Goal: Information Seeking & Learning: Compare options

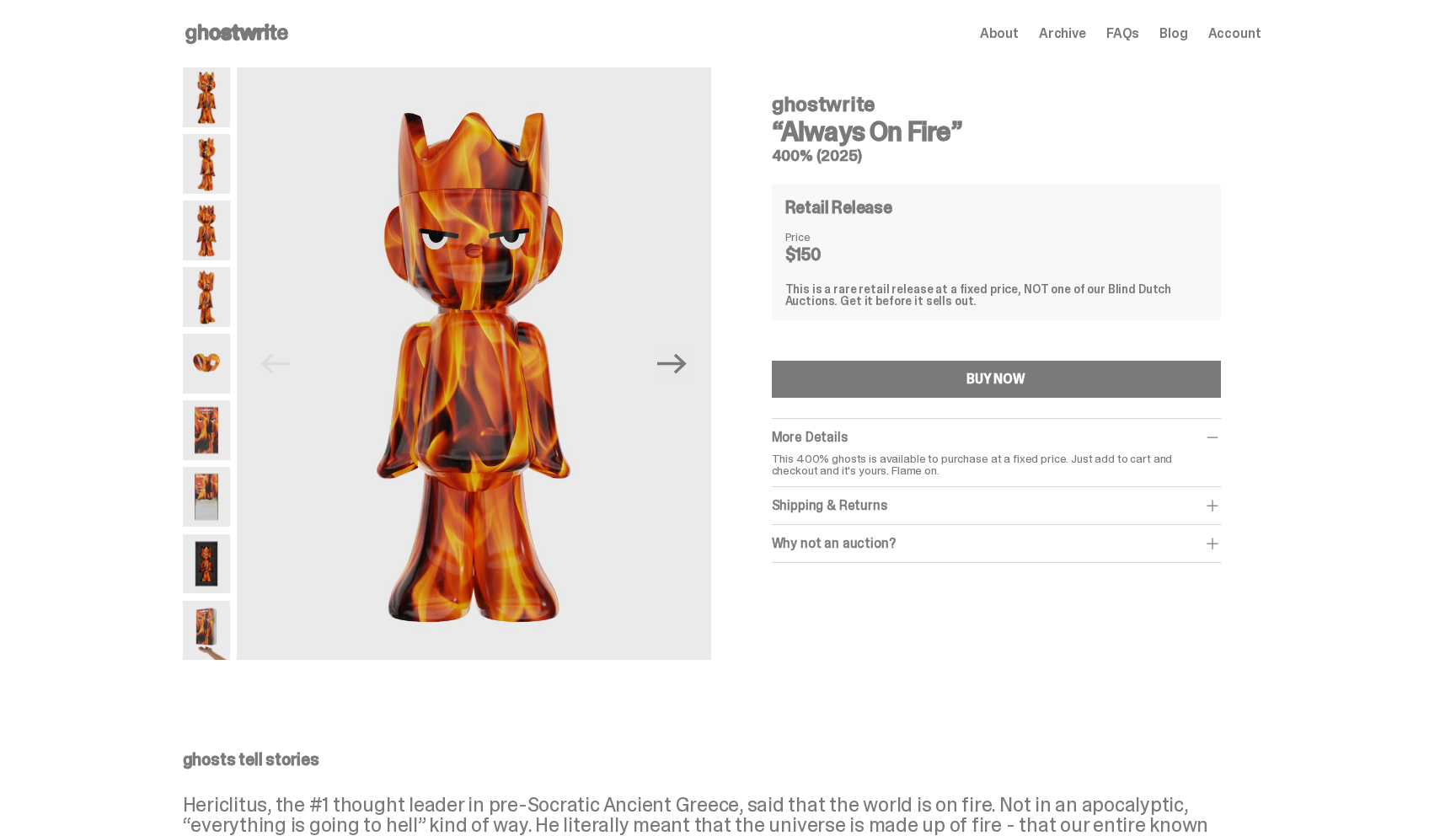
click at [229, 28] on use at bounding box center [236, 34] width 103 height 20
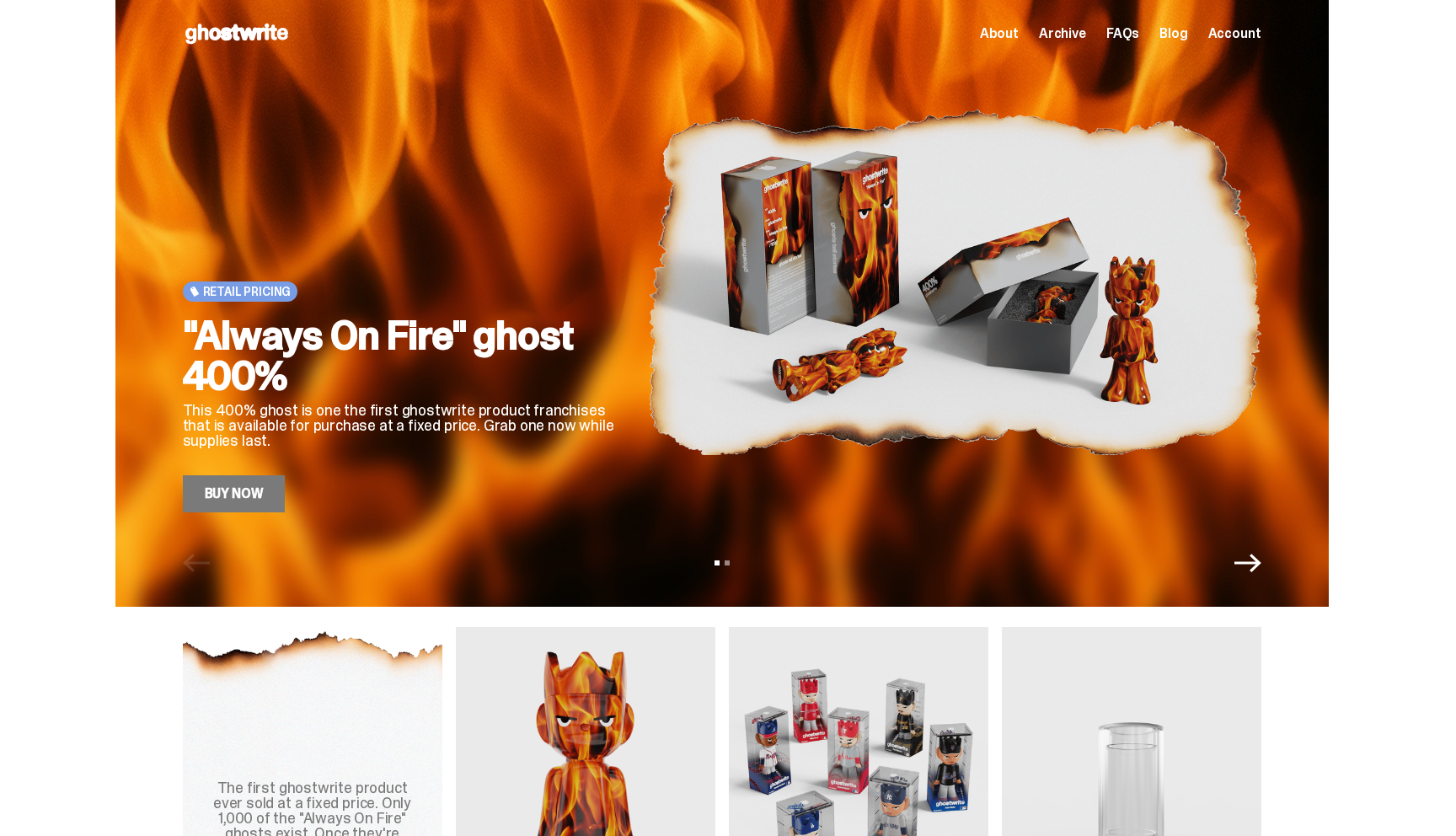
click at [1077, 30] on span "Archive" at bounding box center [1063, 34] width 47 height 14
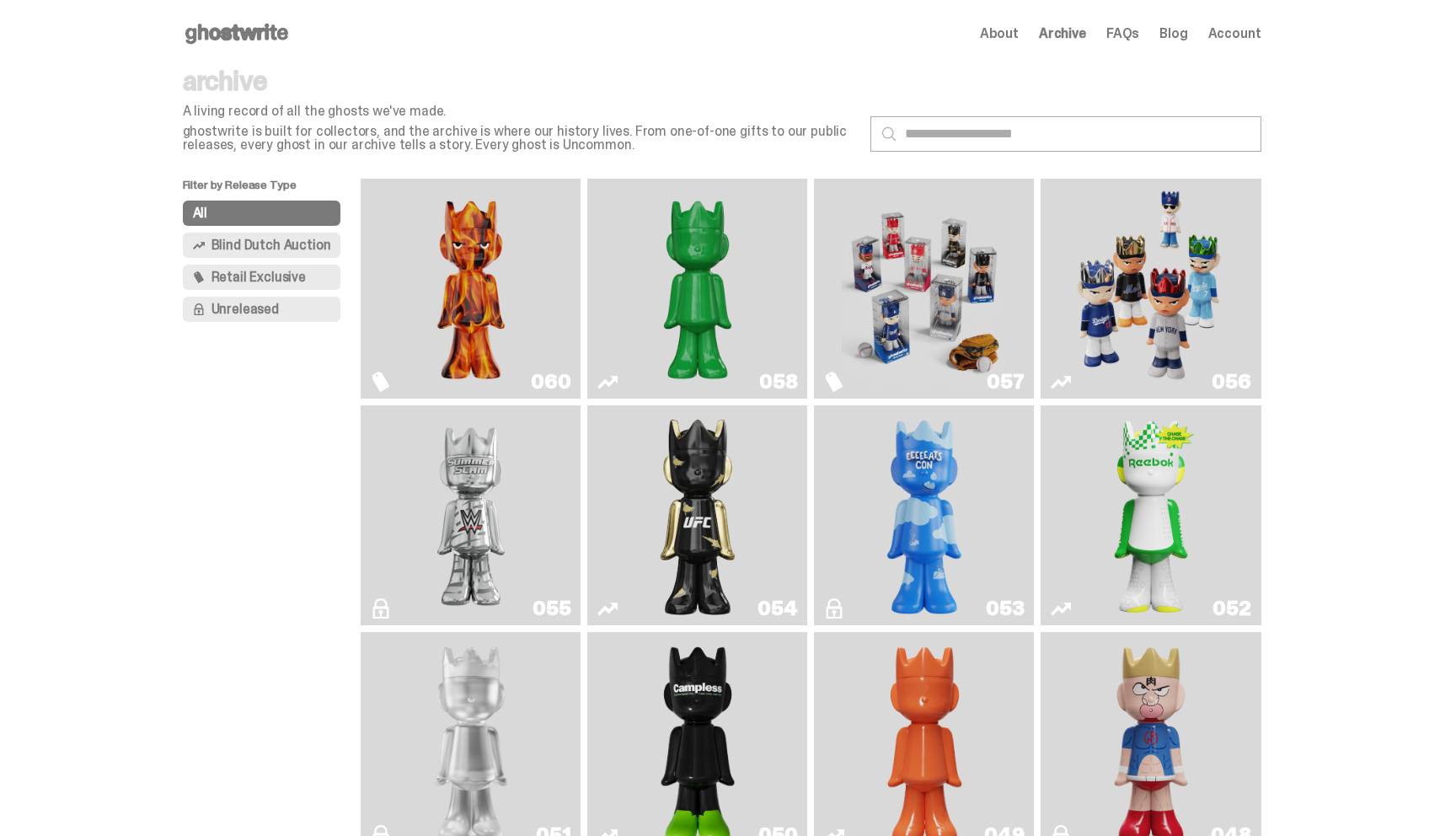
click at [726, 325] on img "Schrödinger's ghost: Sunday Green" at bounding box center [697, 288] width 165 height 206
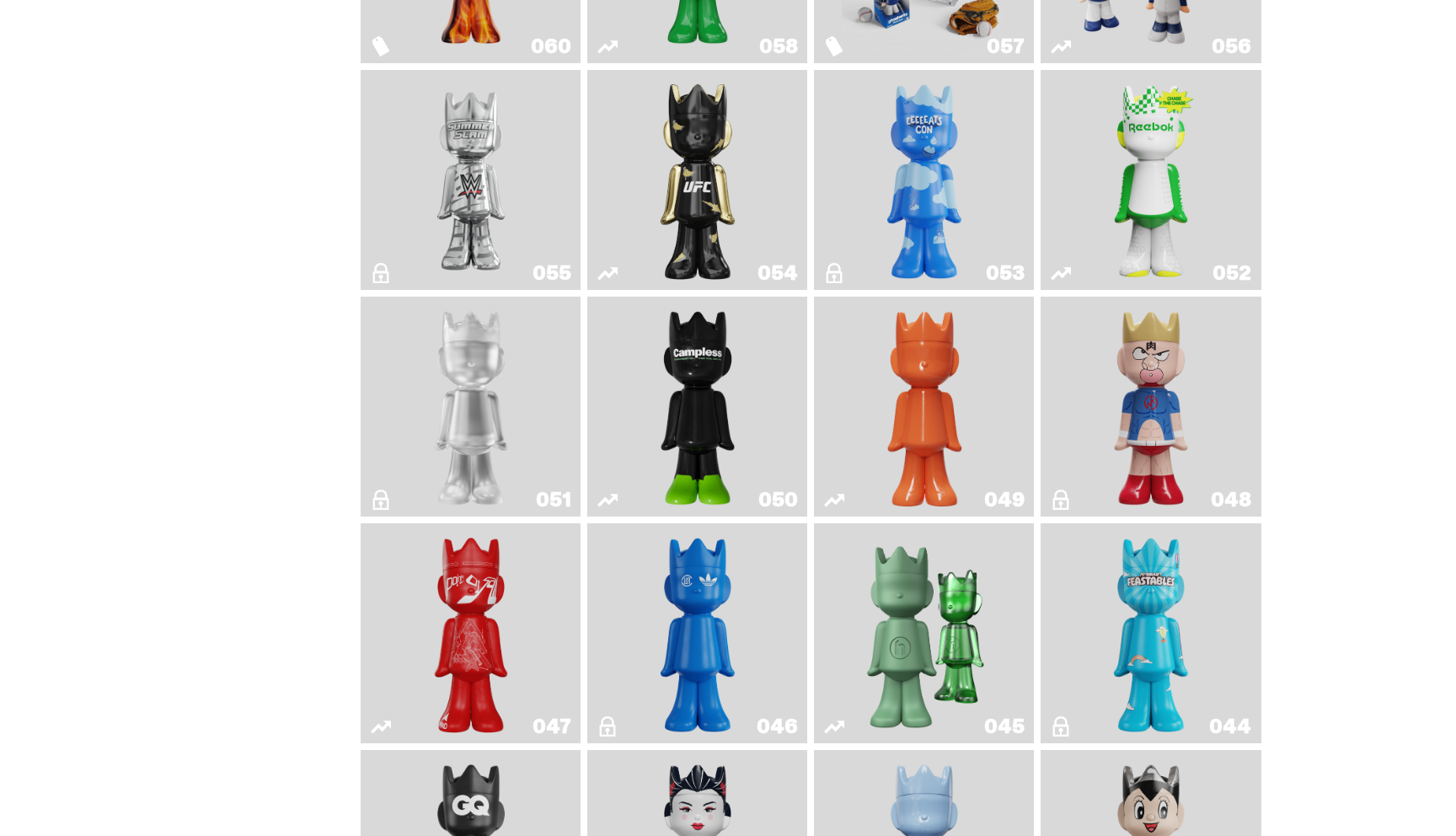
scroll to position [332, 0]
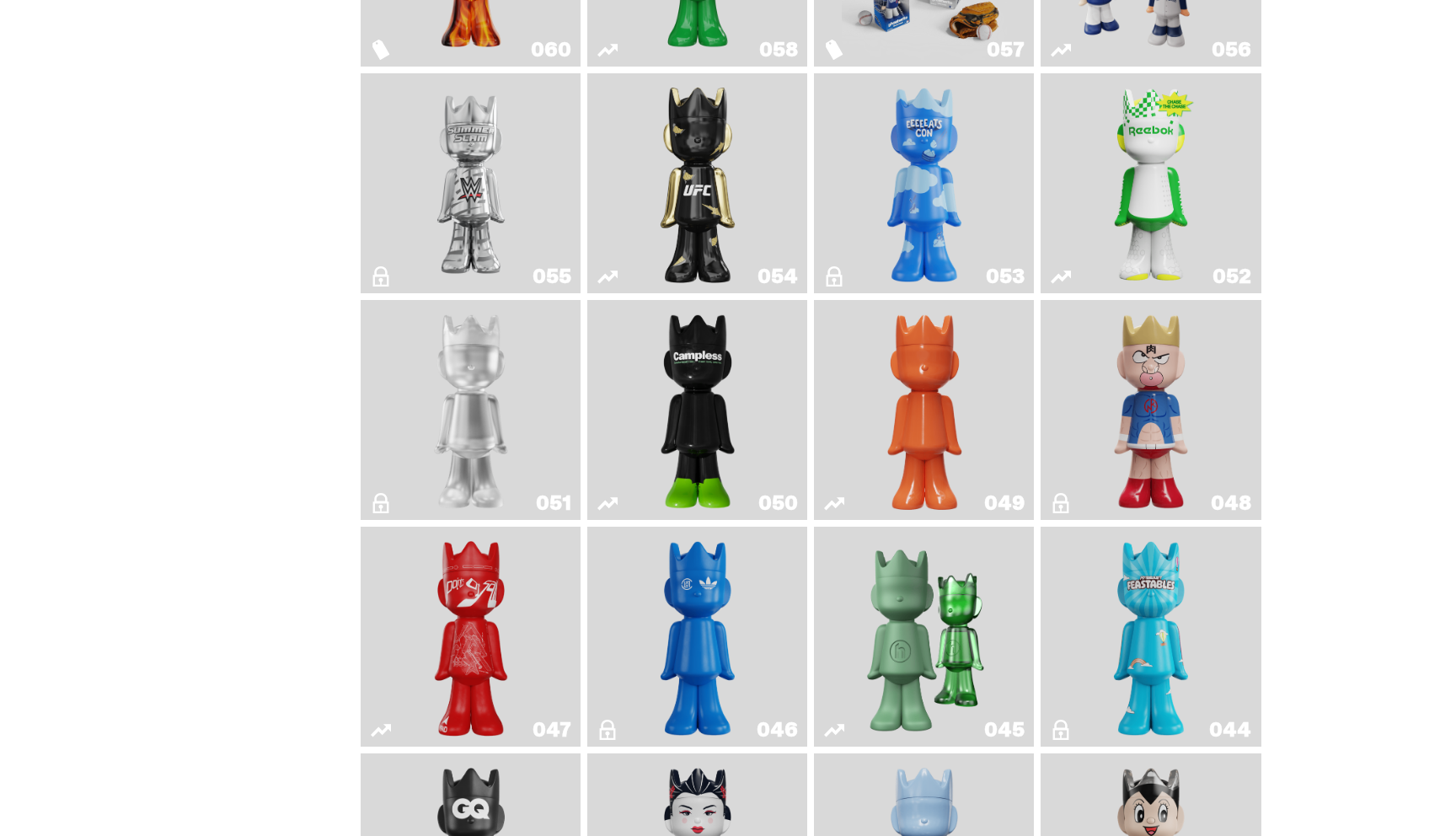
click at [1163, 214] on img "Court Victory" at bounding box center [1151, 183] width 89 height 206
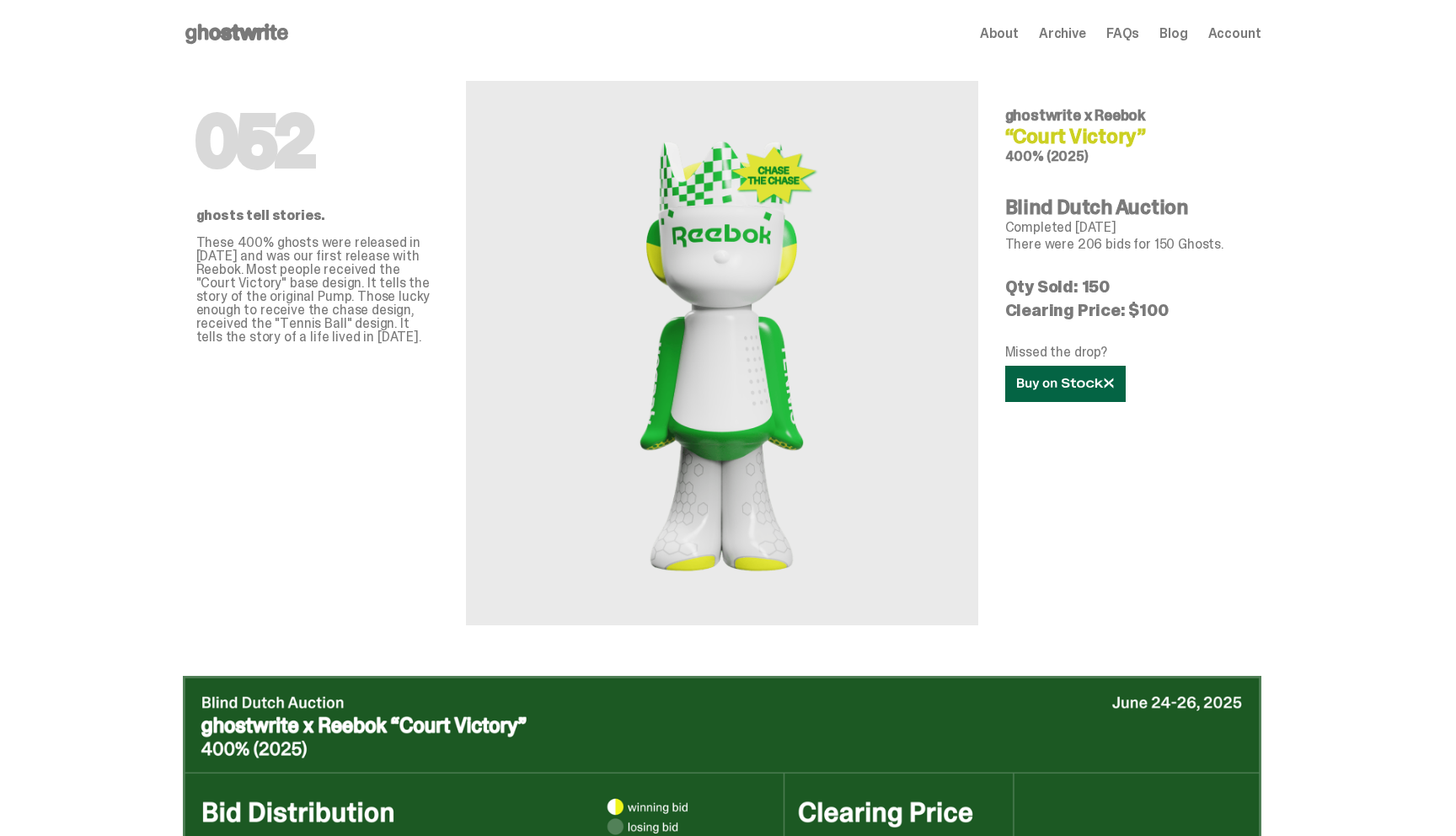
click at [1099, 384] on icon at bounding box center [1065, 384] width 97 height 13
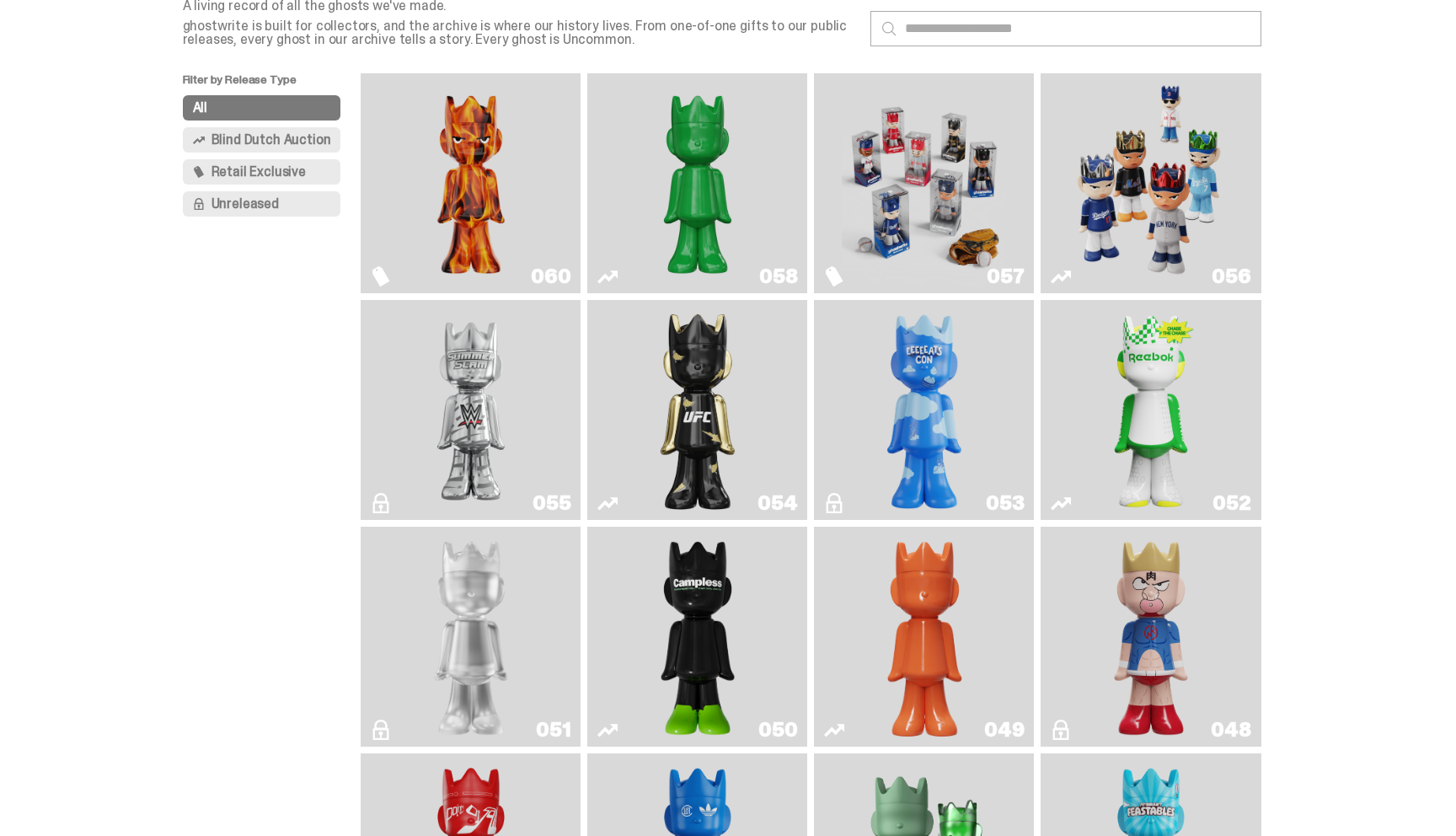
scroll to position [101, 0]
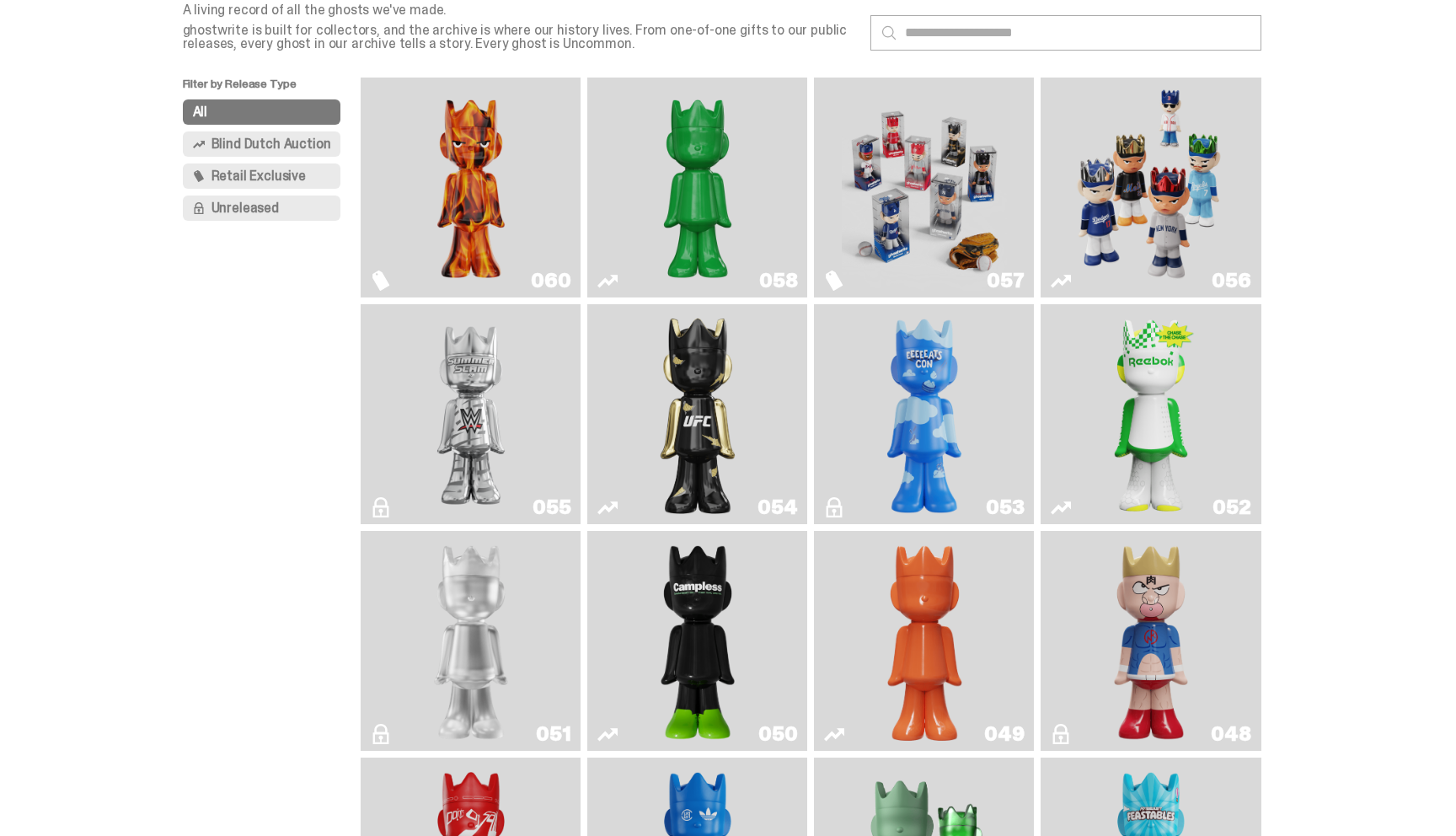
click at [1108, 351] on link "052" at bounding box center [1150, 414] width 200 height 206
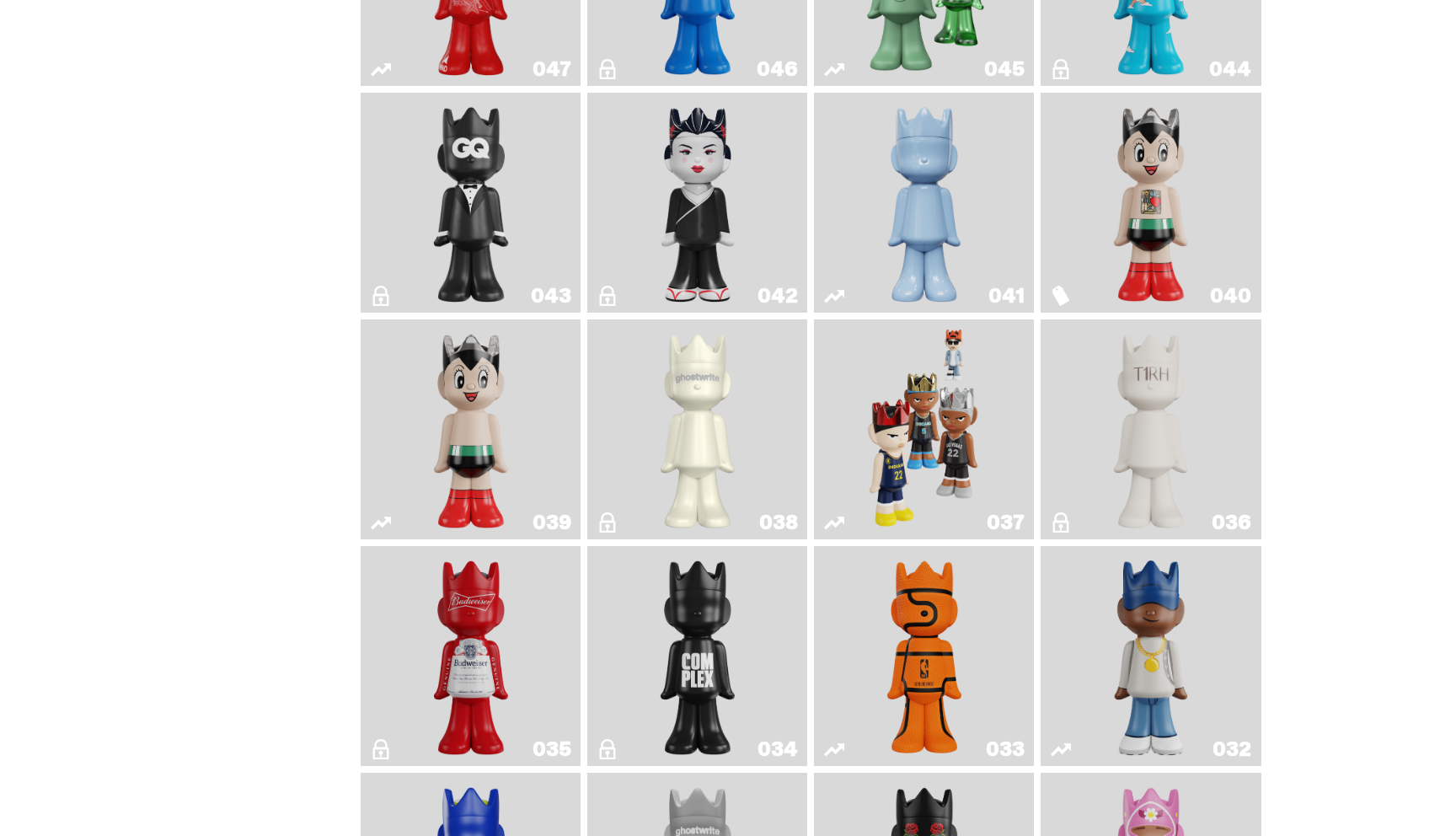
scroll to position [988, 0]
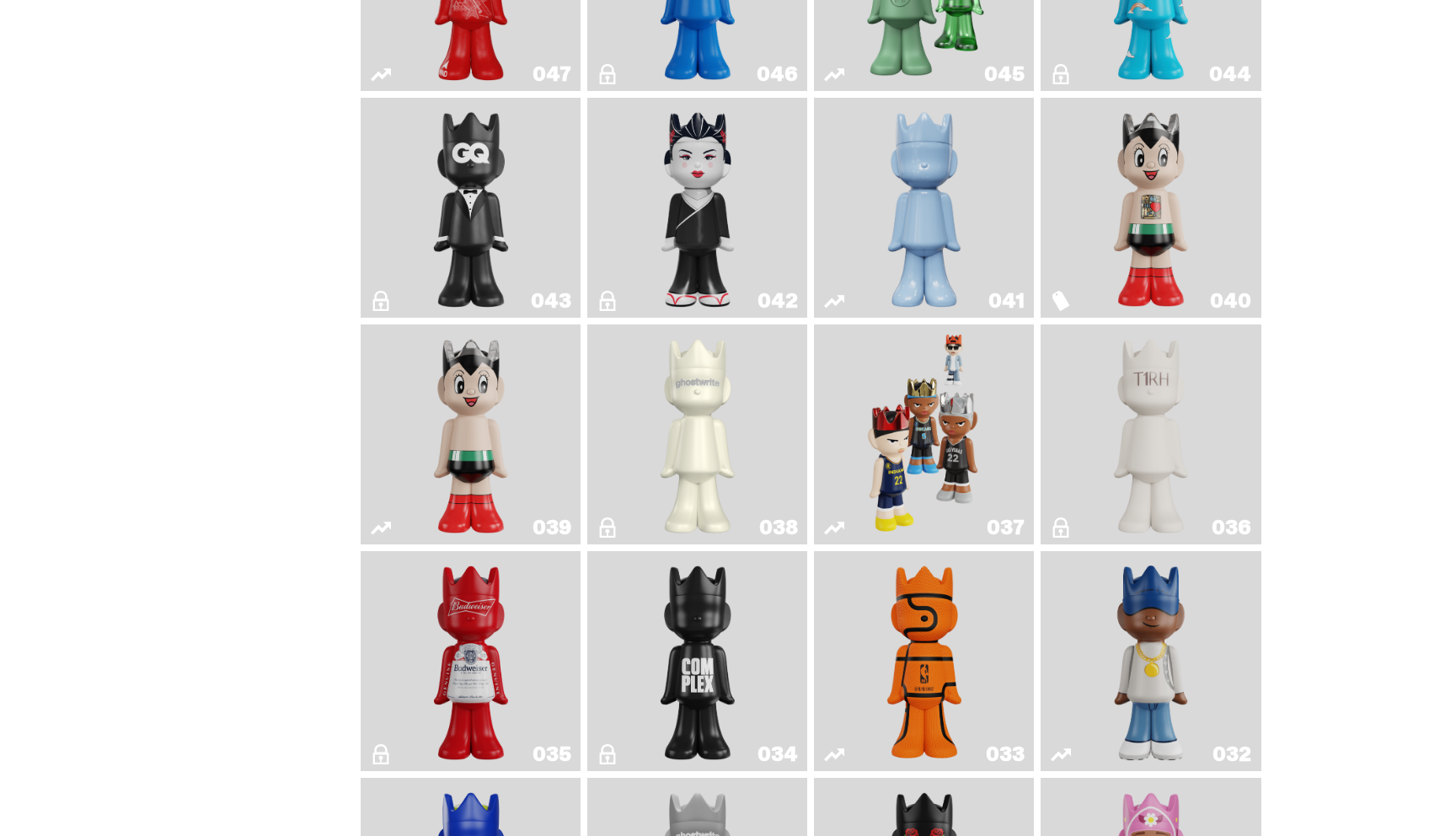
click at [905, 200] on img "Schrödinger's ghost: Winter Blue" at bounding box center [925, 207] width 89 height 206
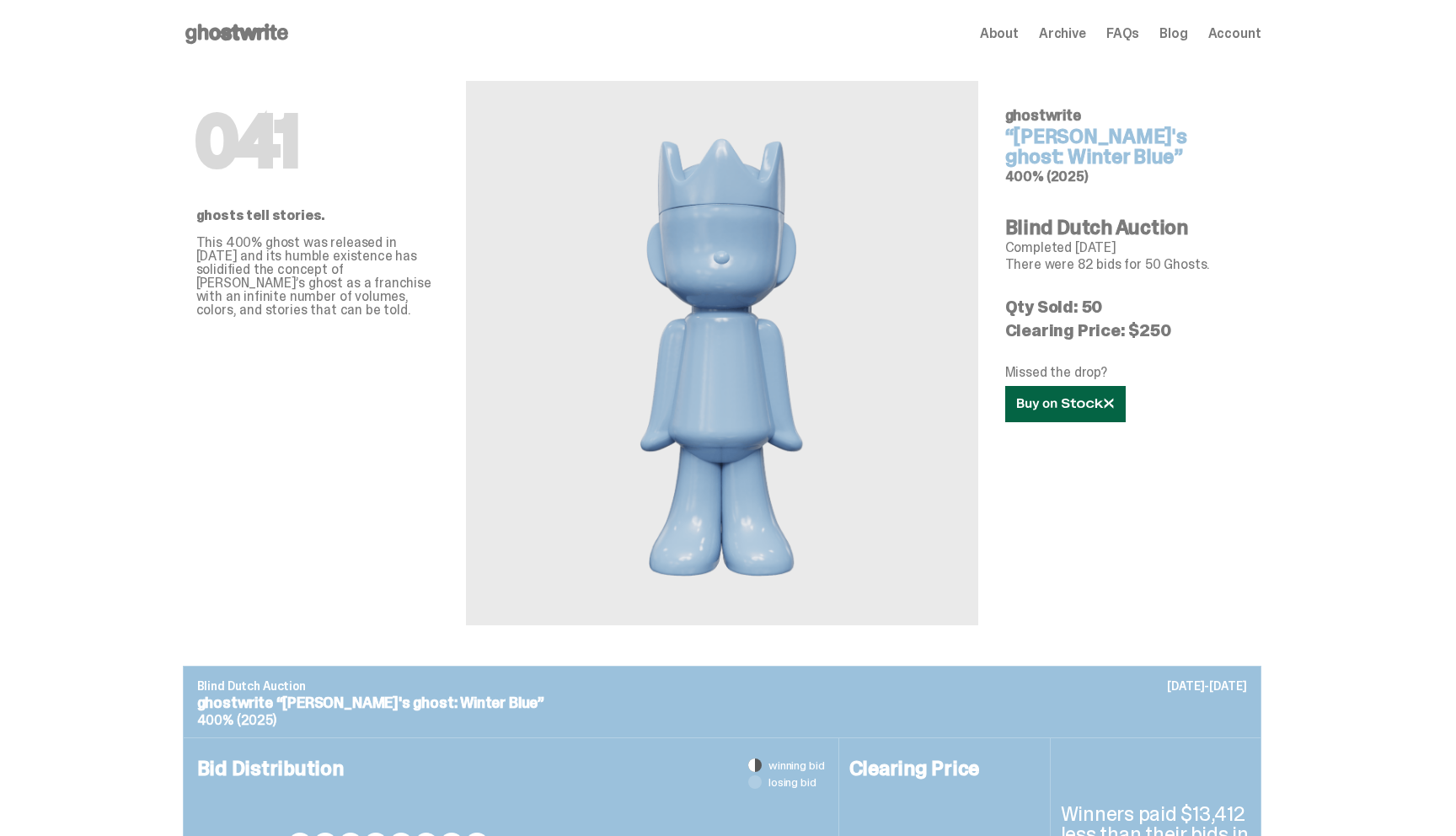
click at [1077, 398] on icon at bounding box center [1065, 404] width 97 height 13
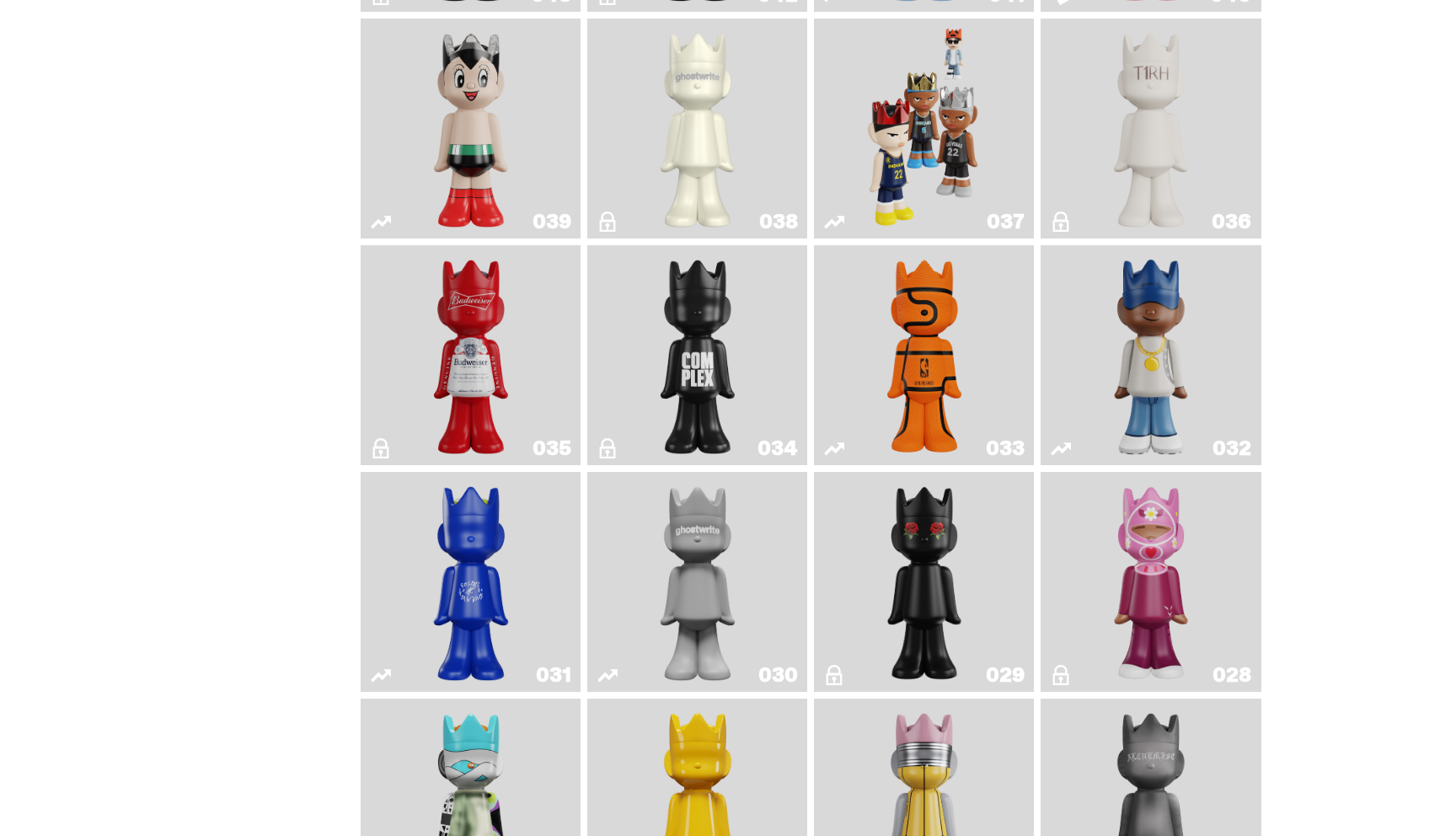
scroll to position [1291, 0]
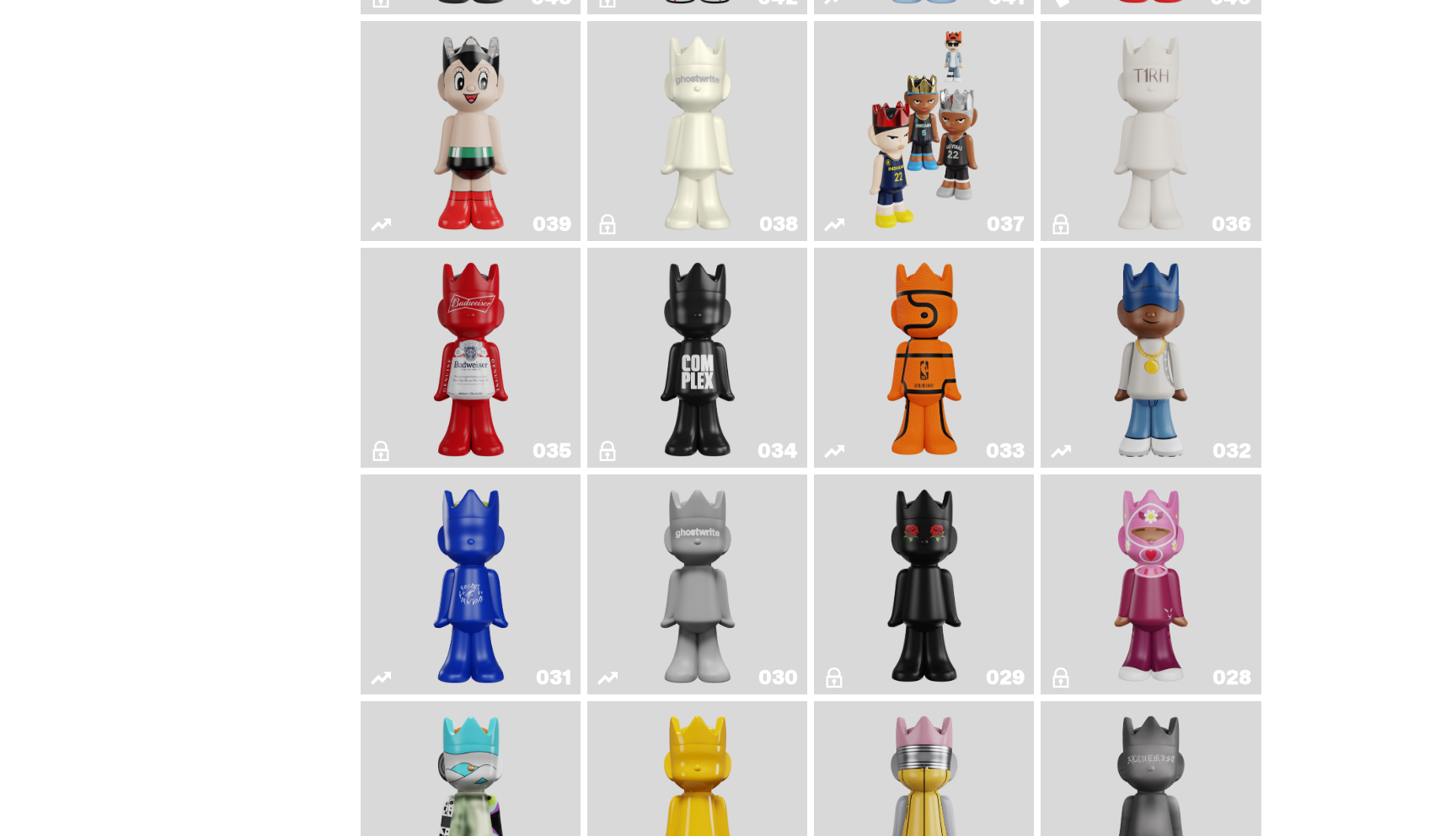
click at [475, 148] on img "Astro Boy" at bounding box center [471, 131] width 89 height 206
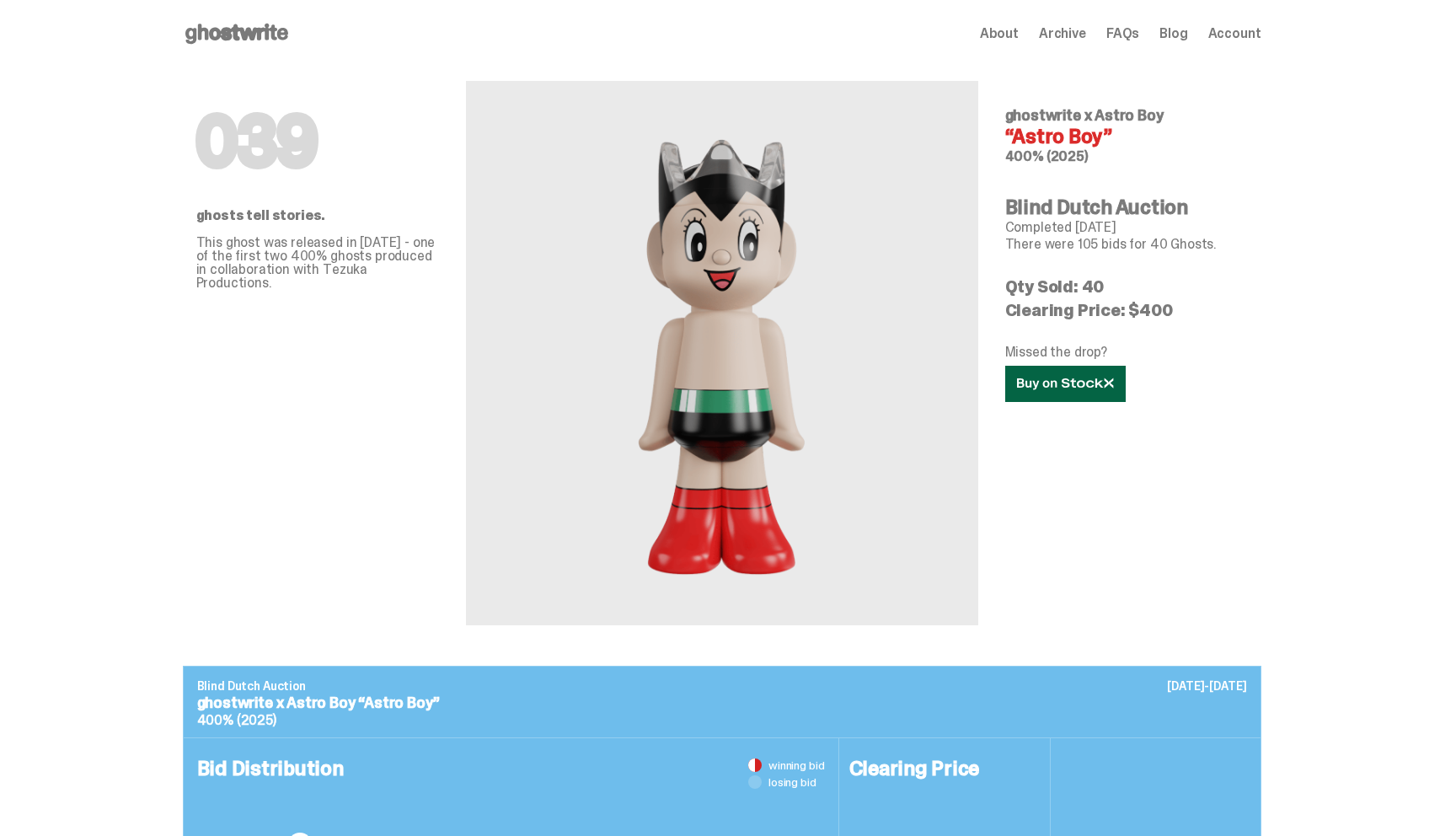
click at [1069, 390] on icon at bounding box center [1065, 384] width 97 height 13
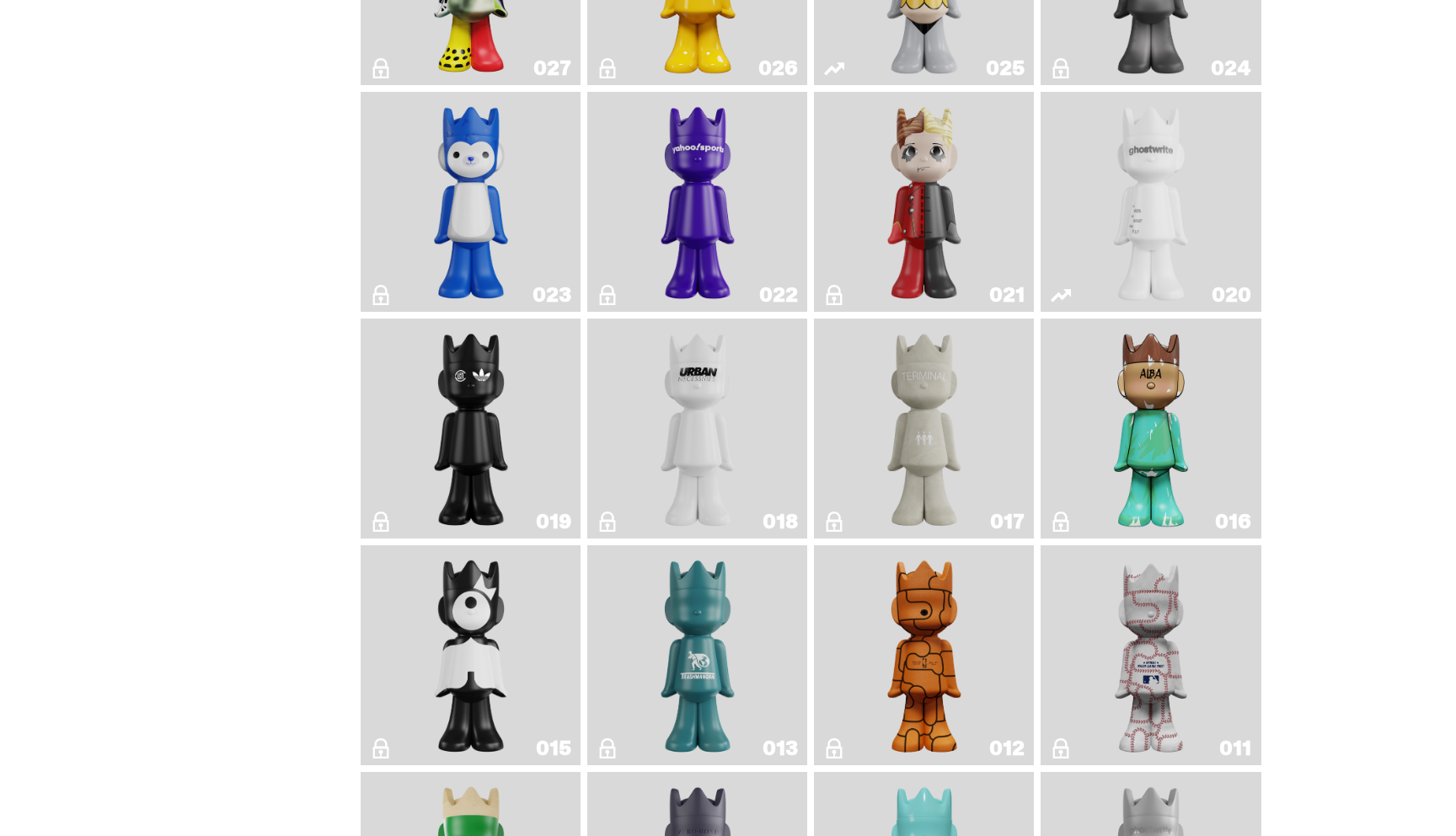
scroll to position [2124, 0]
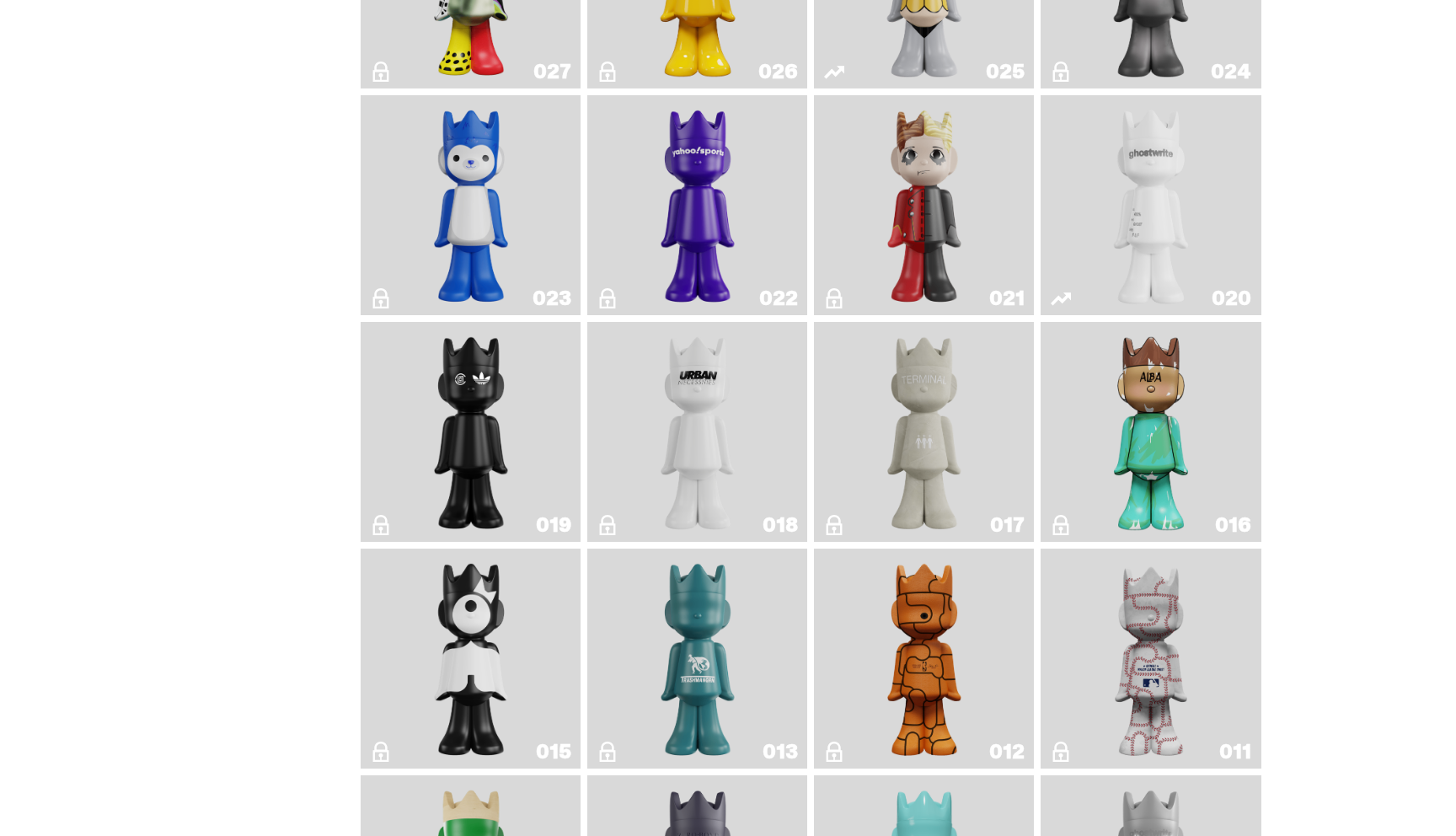
click at [1137, 217] on img "ghost" at bounding box center [1150, 205] width 116 height 206
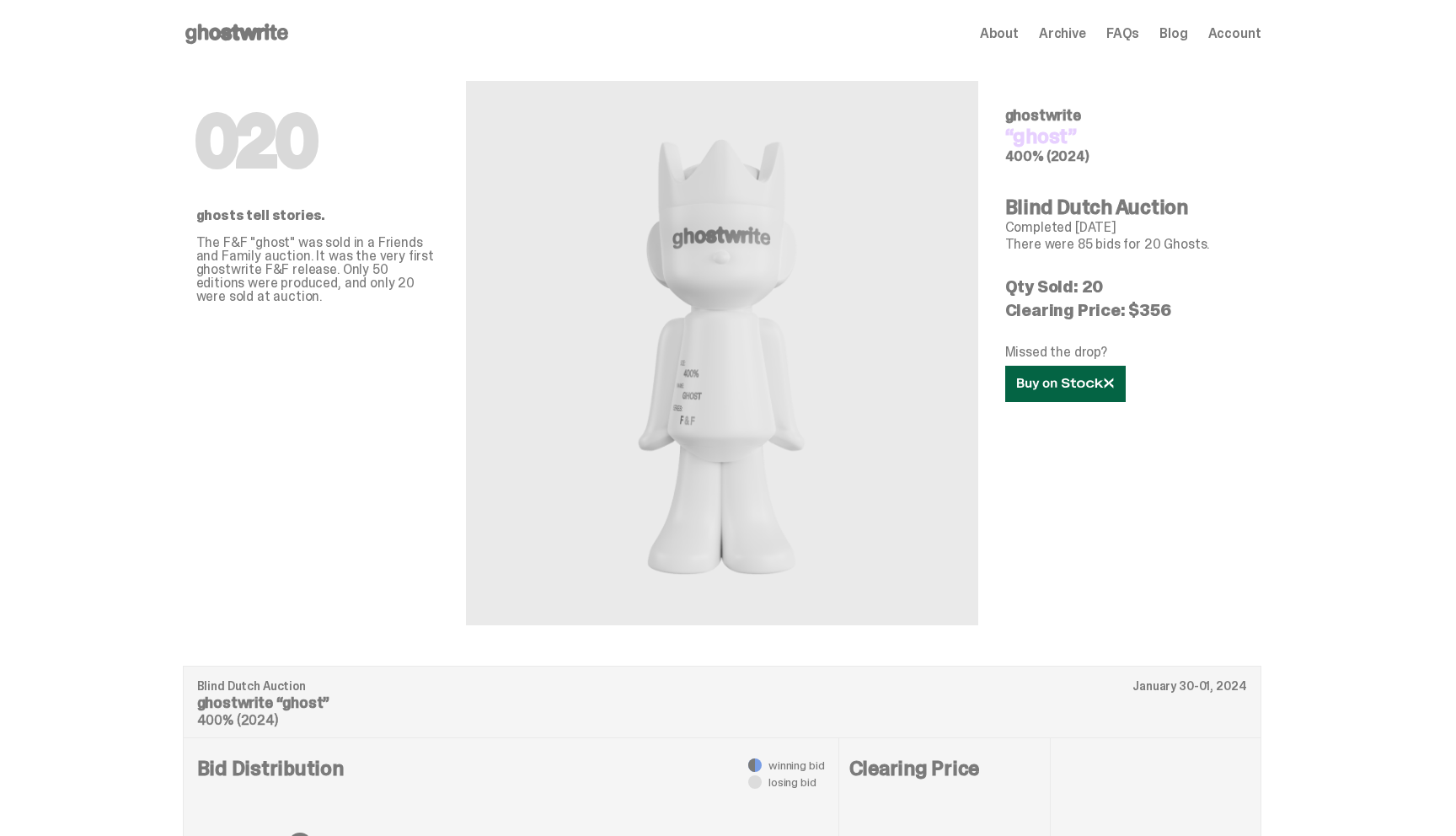
click at [1050, 381] on use at bounding box center [1064, 383] width 96 height 12
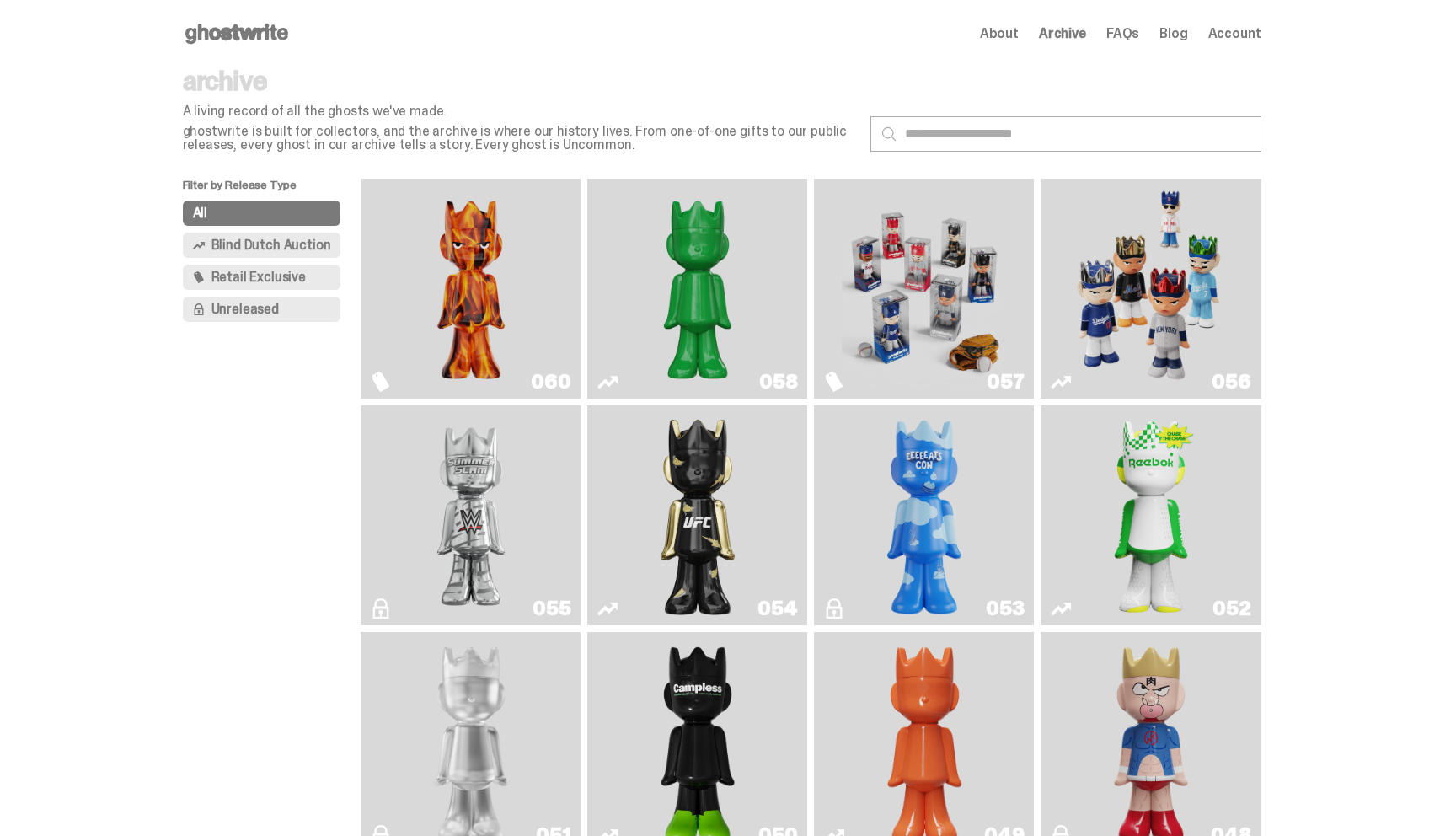
click at [497, 301] on img "Always On Fire" at bounding box center [471, 288] width 165 height 206
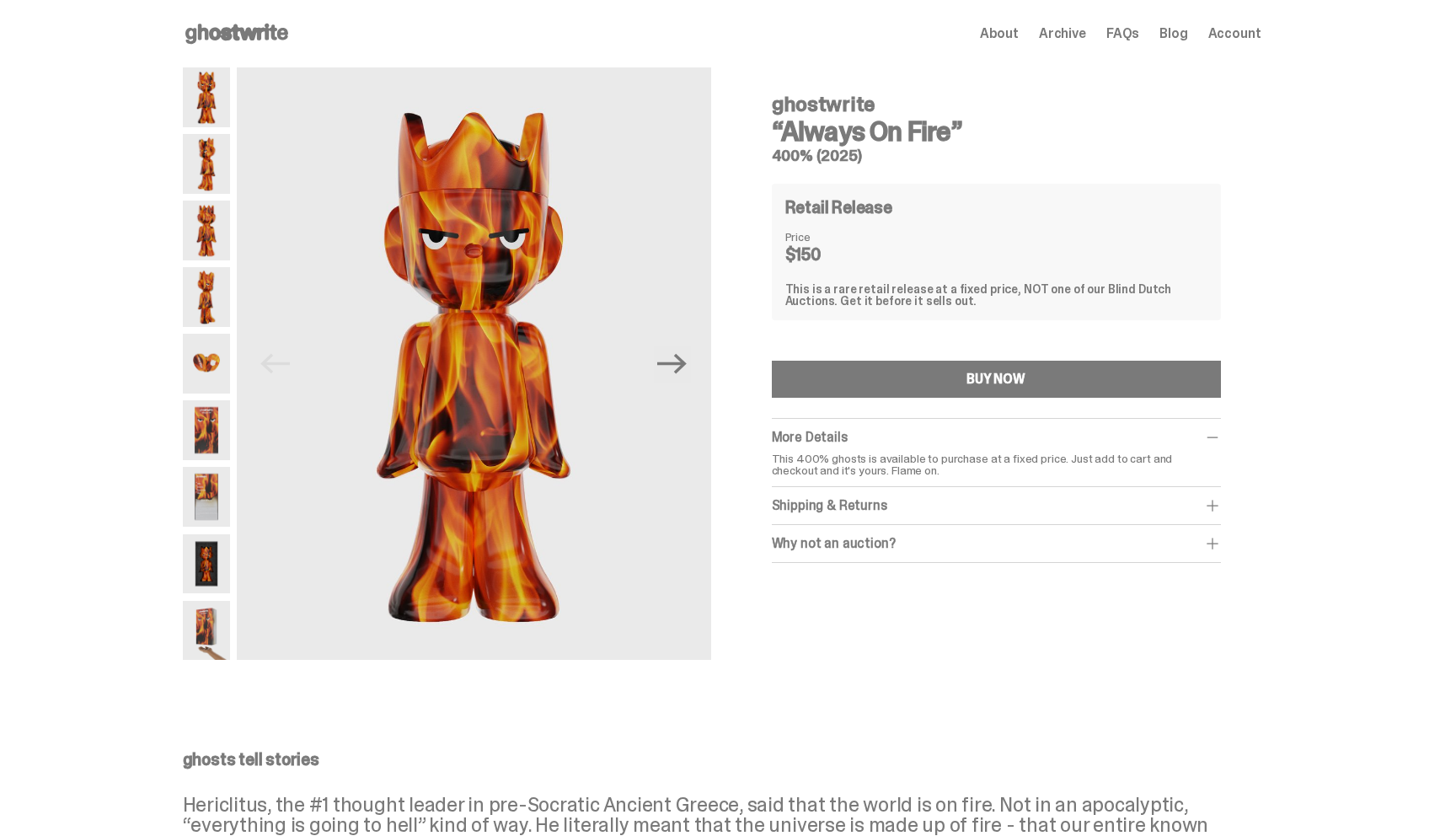
click at [1018, 454] on p "This 400% ghosts is available to purchase at a fixed price. Just add to cart an…" at bounding box center [997, 465] width 449 height 24
click at [1029, 508] on div "Shipping & Returns" at bounding box center [997, 506] width 449 height 16
click at [1217, 504] on span at bounding box center [1212, 506] width 16 height 16
click at [1221, 546] on span at bounding box center [1212, 543] width 16 height 16
click at [1219, 546] on span at bounding box center [1212, 543] width 16 height 16
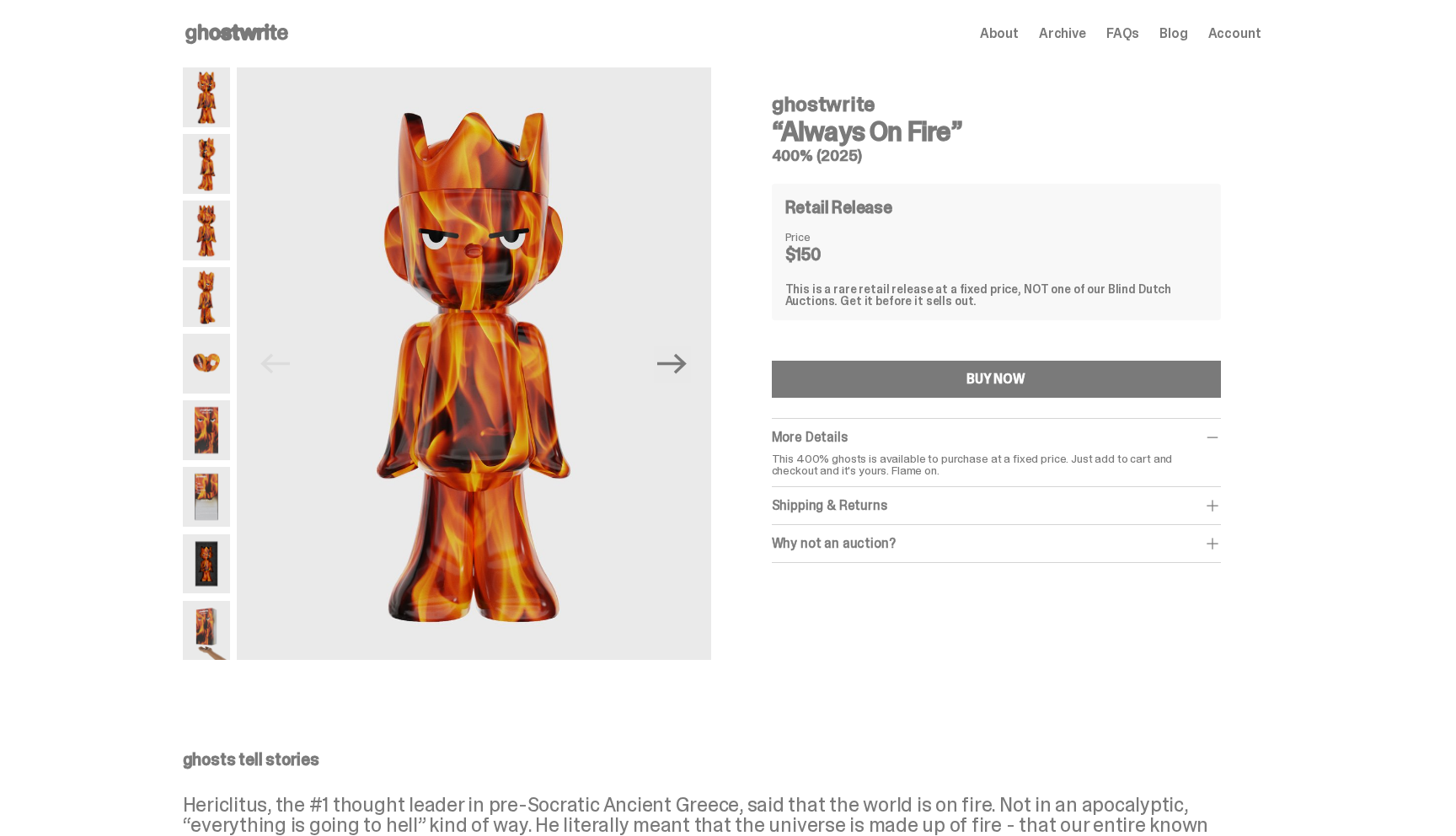
click at [1215, 544] on span at bounding box center [1212, 543] width 16 height 16
click at [214, 94] on img at bounding box center [206, 98] width 47 height 60
click at [214, 159] on img at bounding box center [206, 164] width 47 height 60
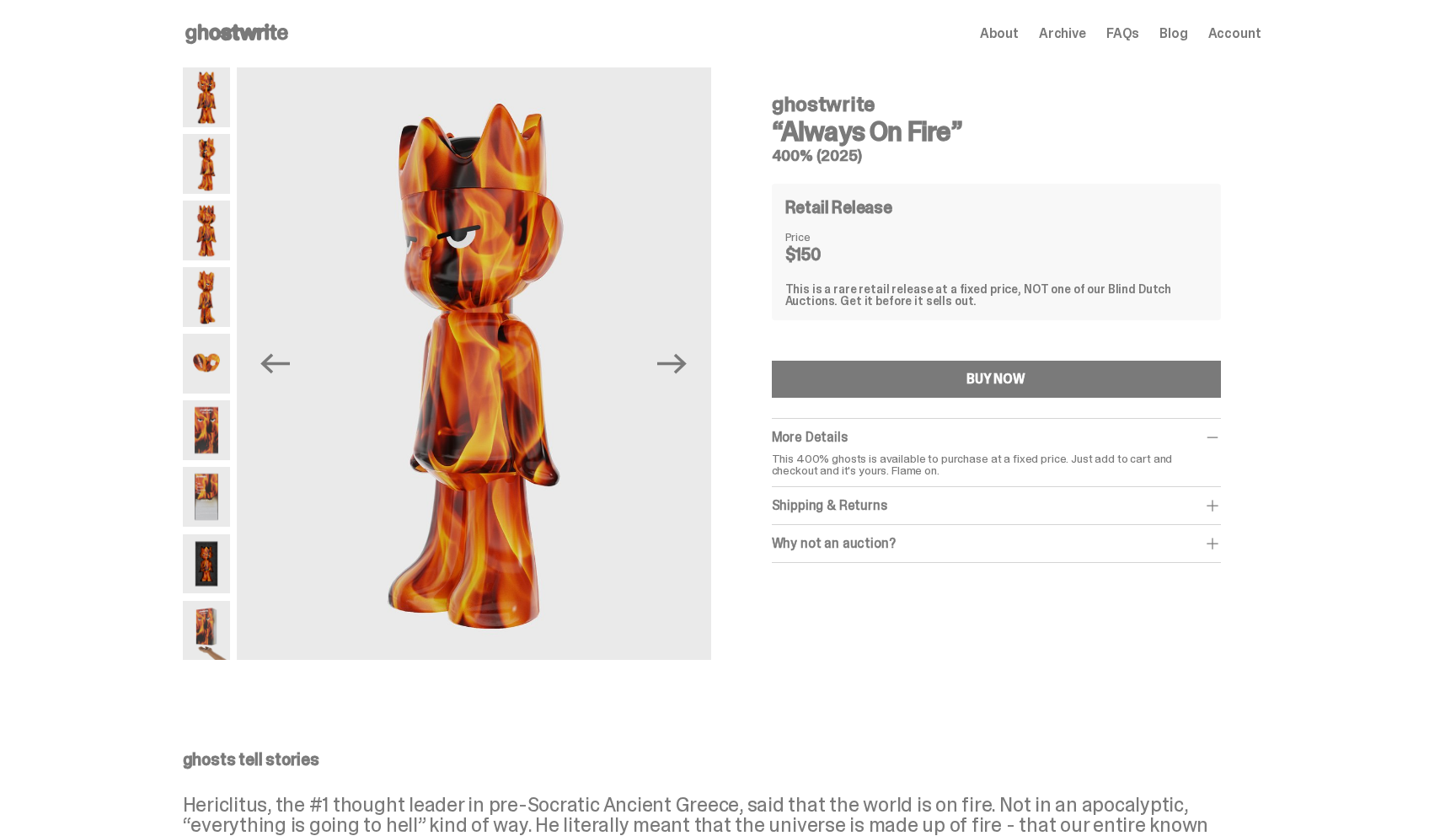
click at [215, 214] on img at bounding box center [206, 231] width 47 height 60
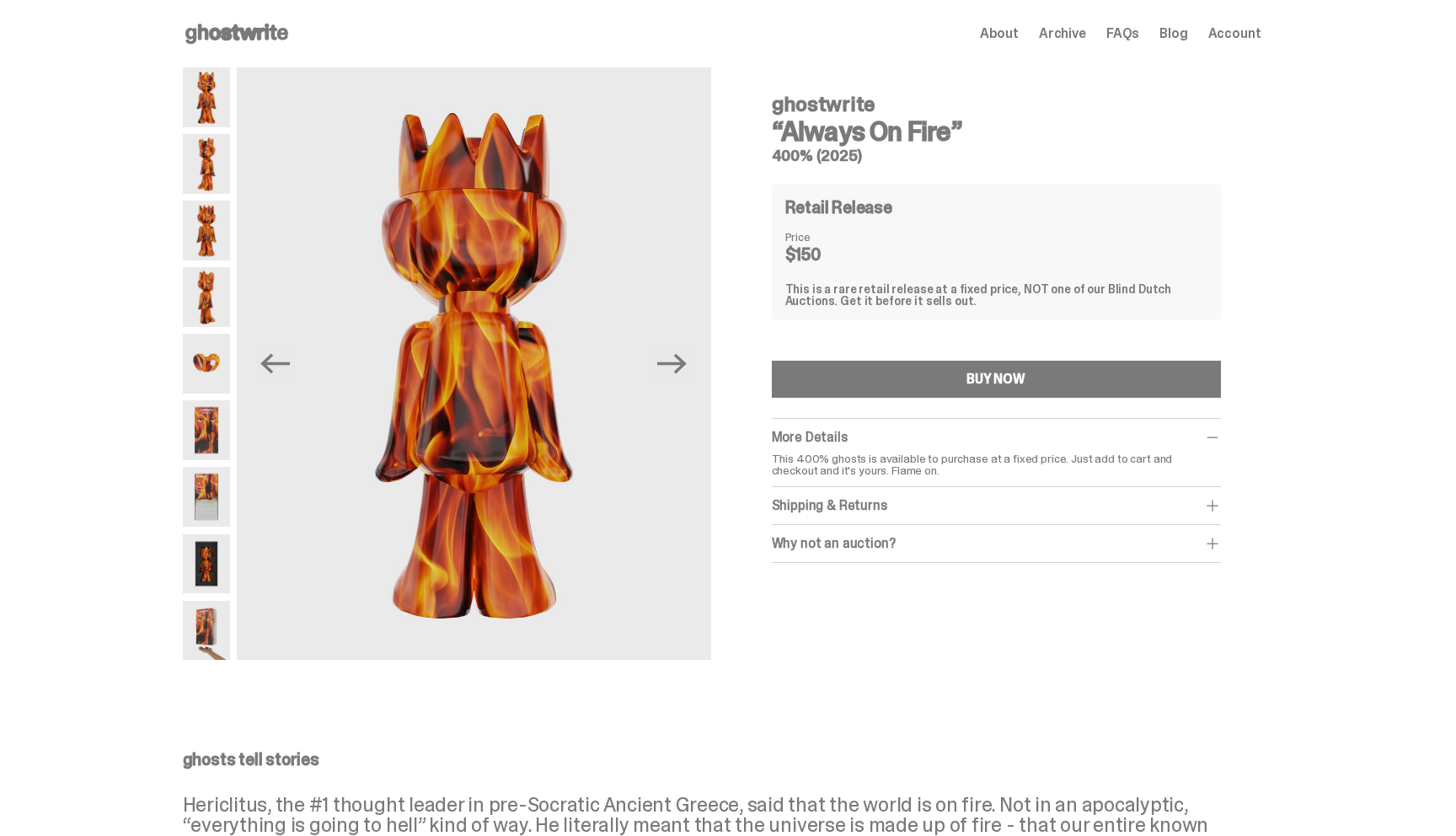
click at [215, 305] on img at bounding box center [206, 298] width 47 height 60
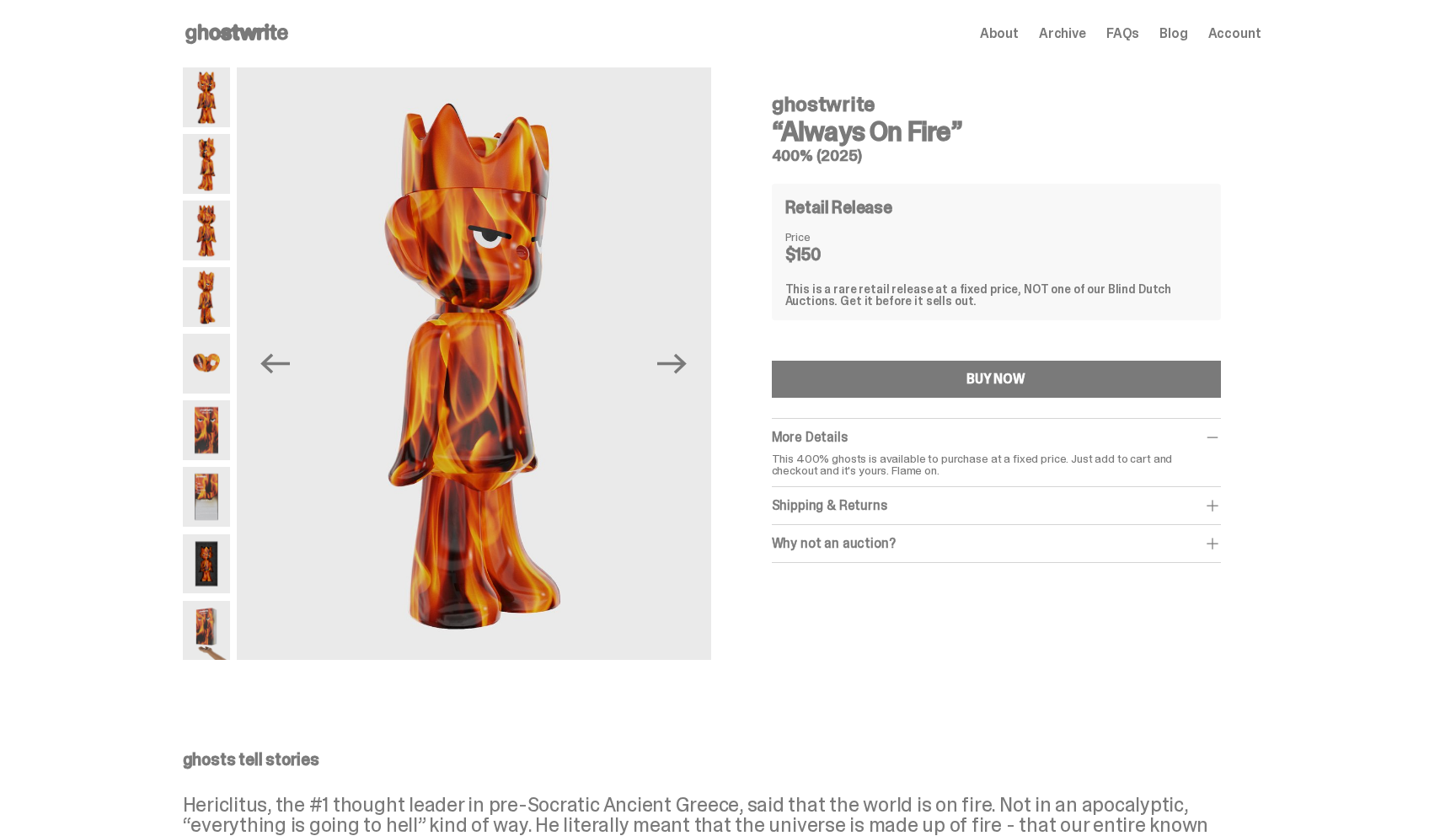
click at [211, 374] on img at bounding box center [206, 364] width 47 height 60
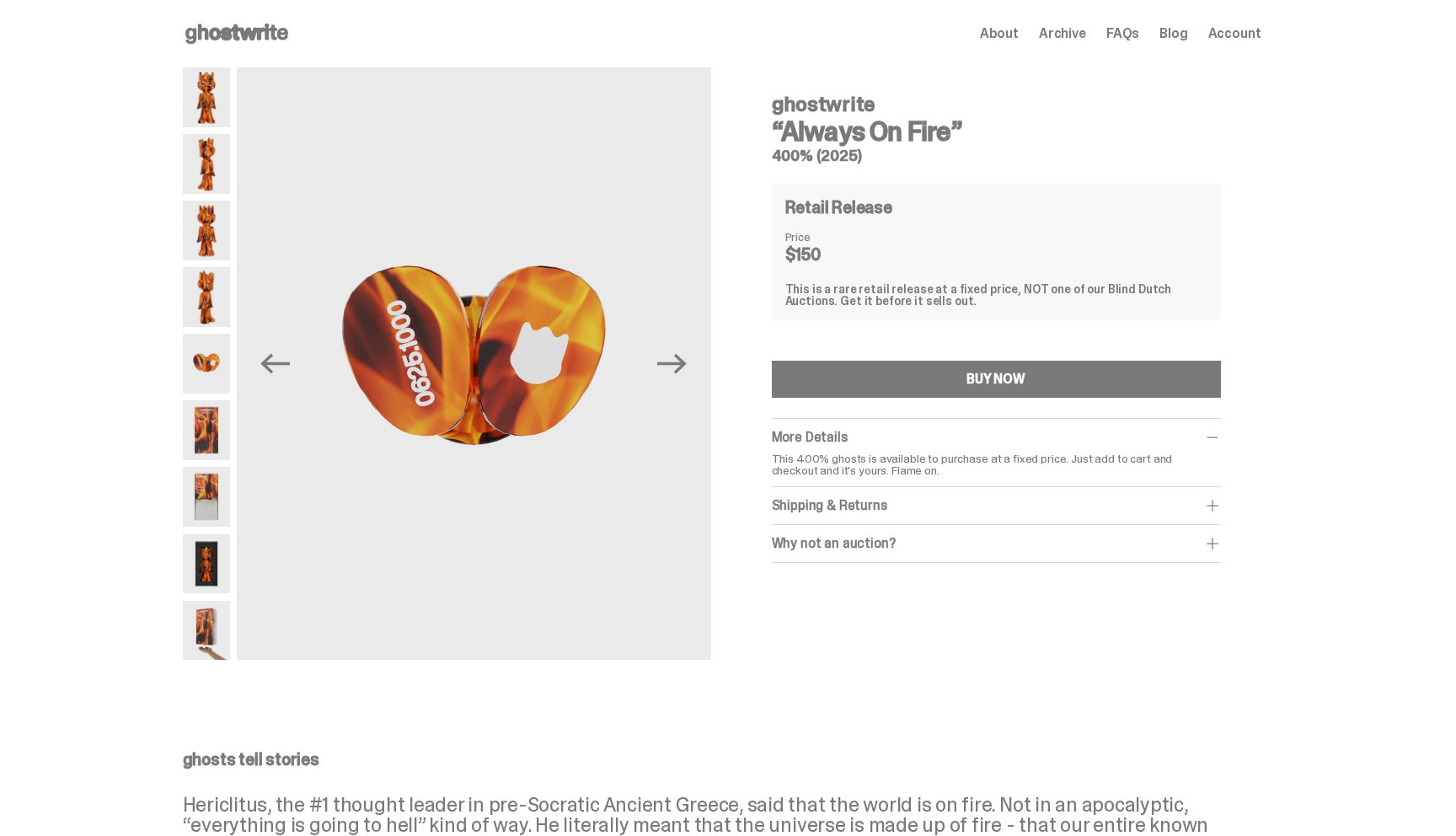
click at [206, 434] on img at bounding box center [206, 431] width 47 height 60
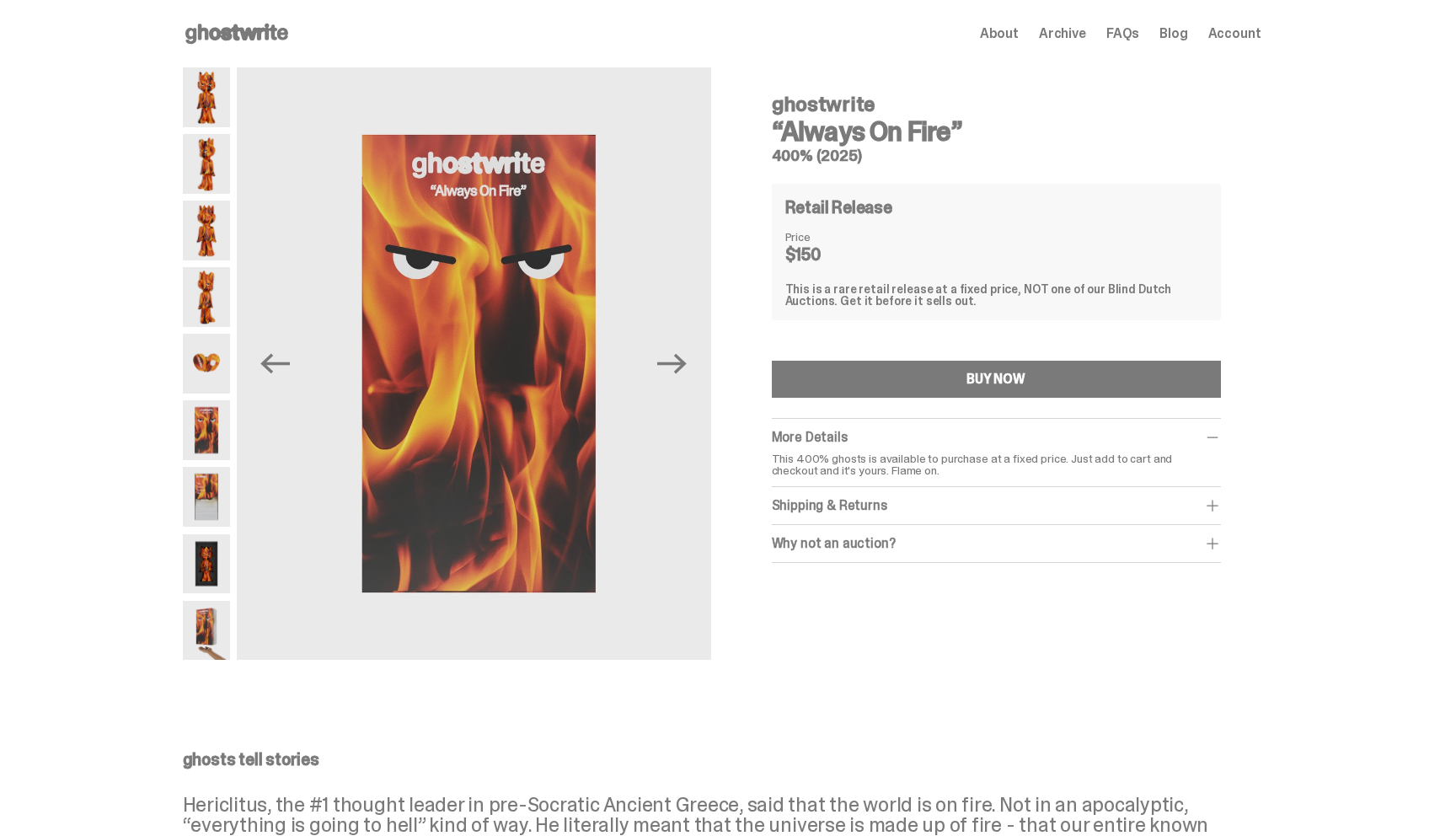
click at [207, 482] on img at bounding box center [206, 496] width 47 height 60
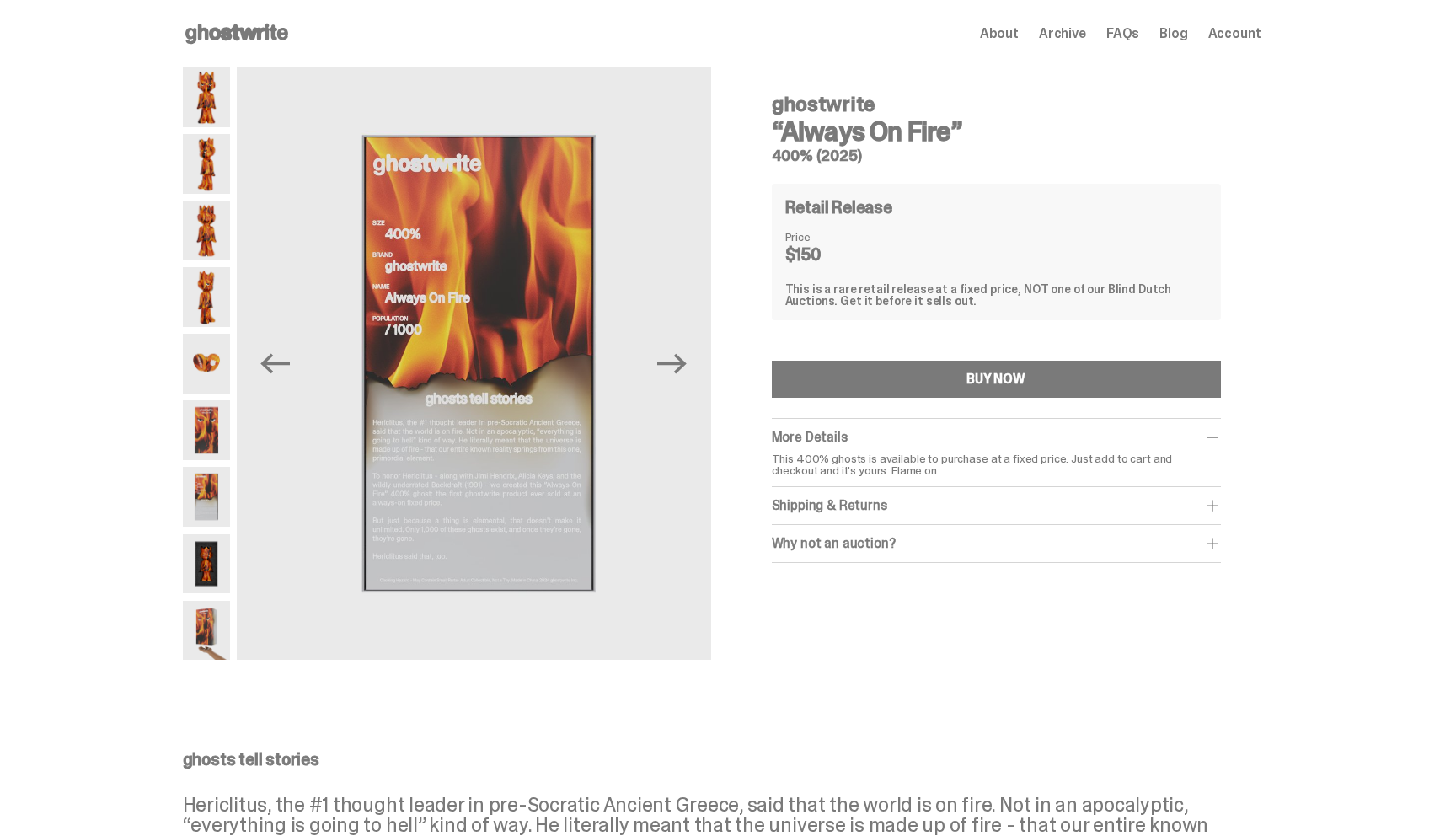
click at [207, 526] on img at bounding box center [206, 496] width 47 height 60
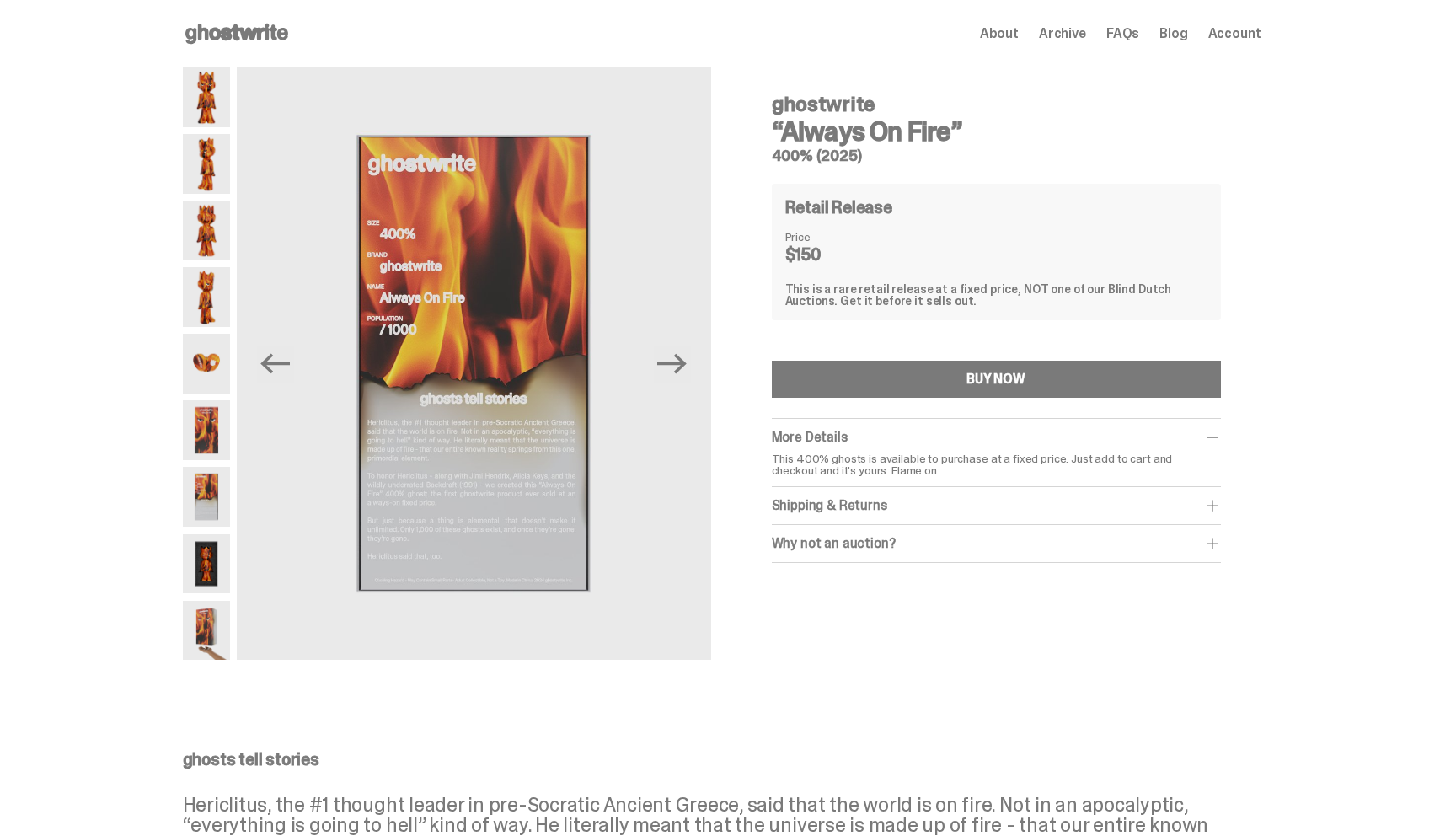
click at [208, 573] on img at bounding box center [206, 564] width 47 height 60
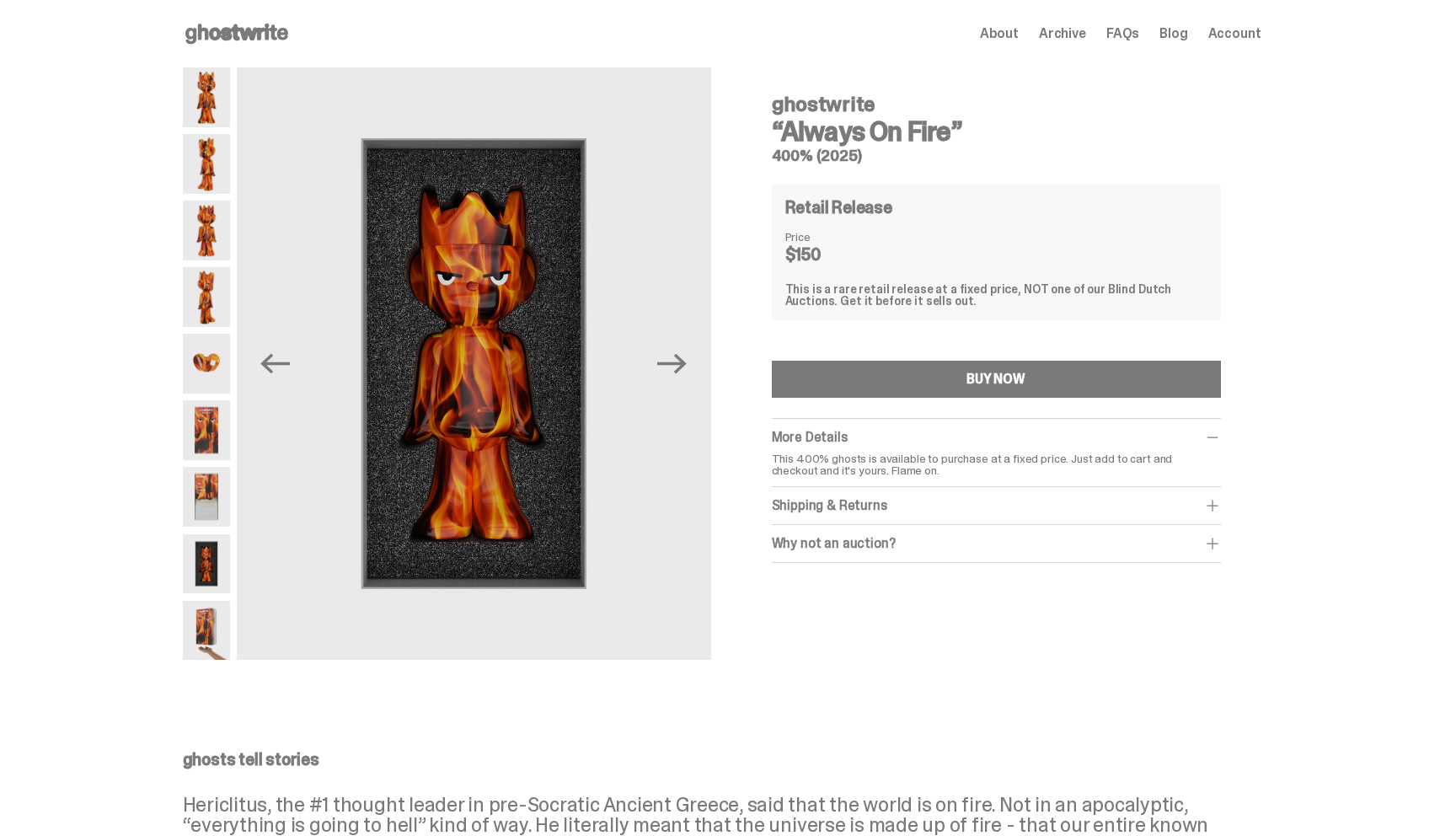
click at [212, 622] on img at bounding box center [206, 631] width 47 height 60
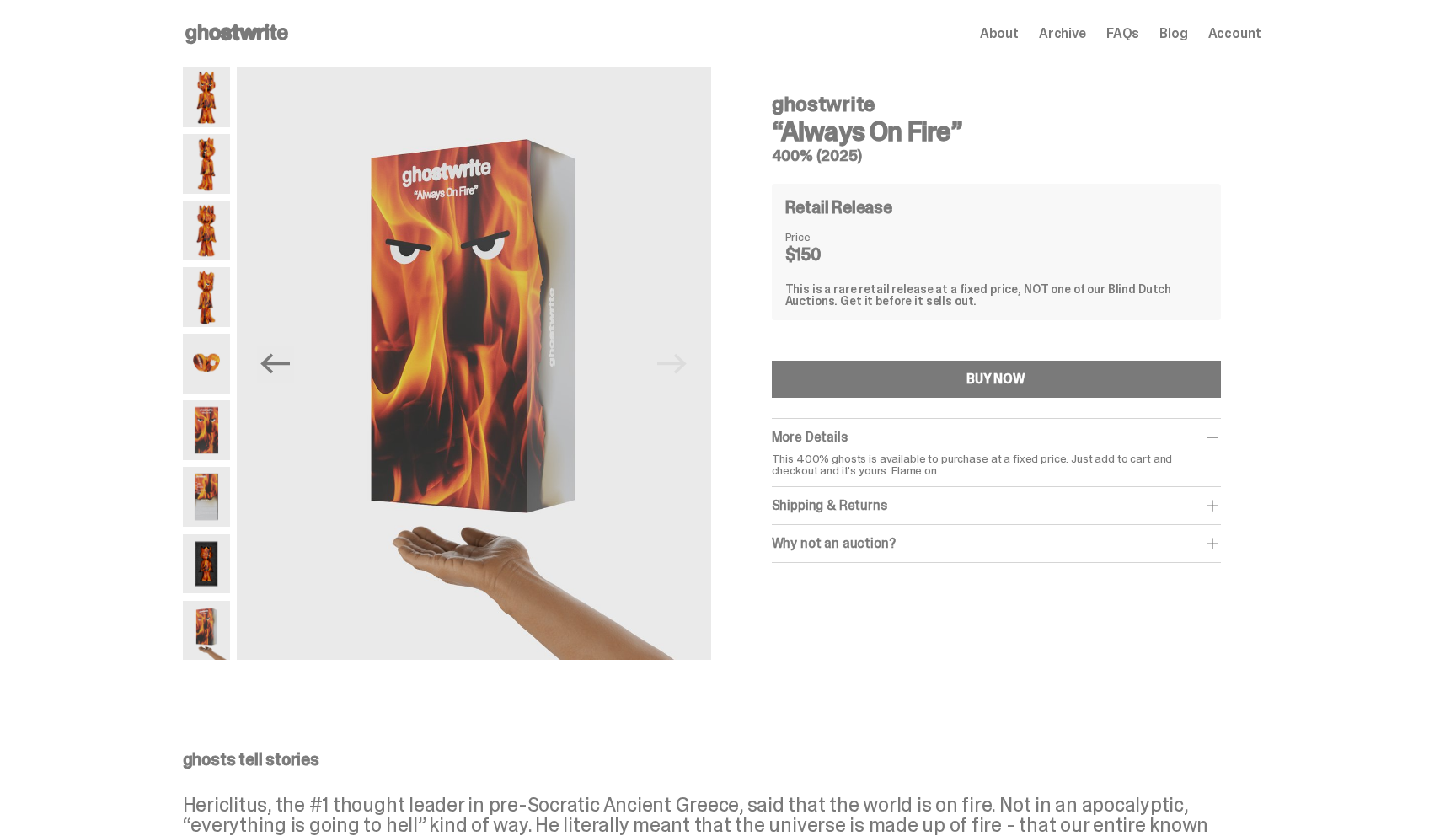
click at [215, 563] on img at bounding box center [206, 564] width 47 height 60
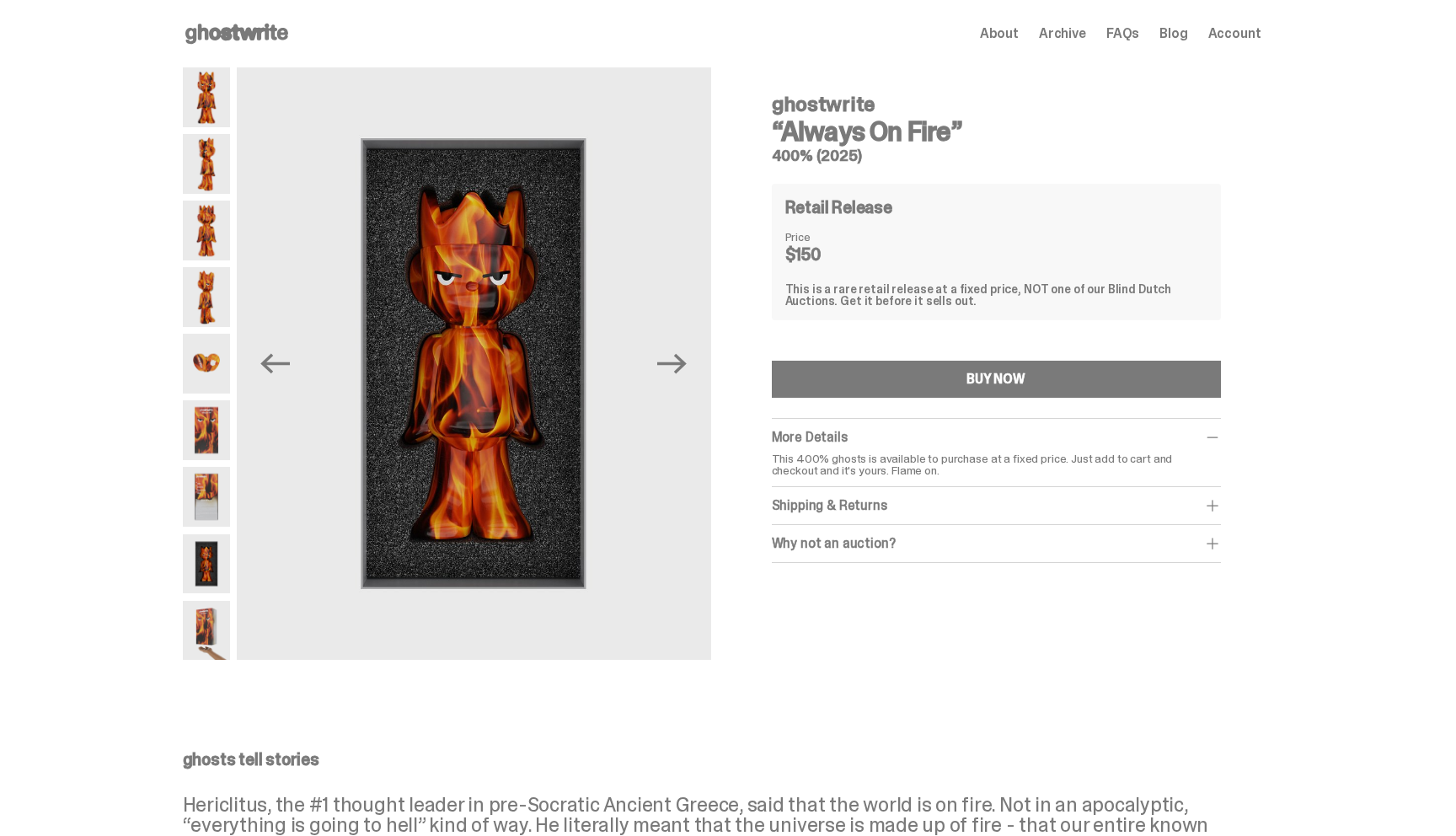
click at [220, 503] on img at bounding box center [206, 496] width 47 height 60
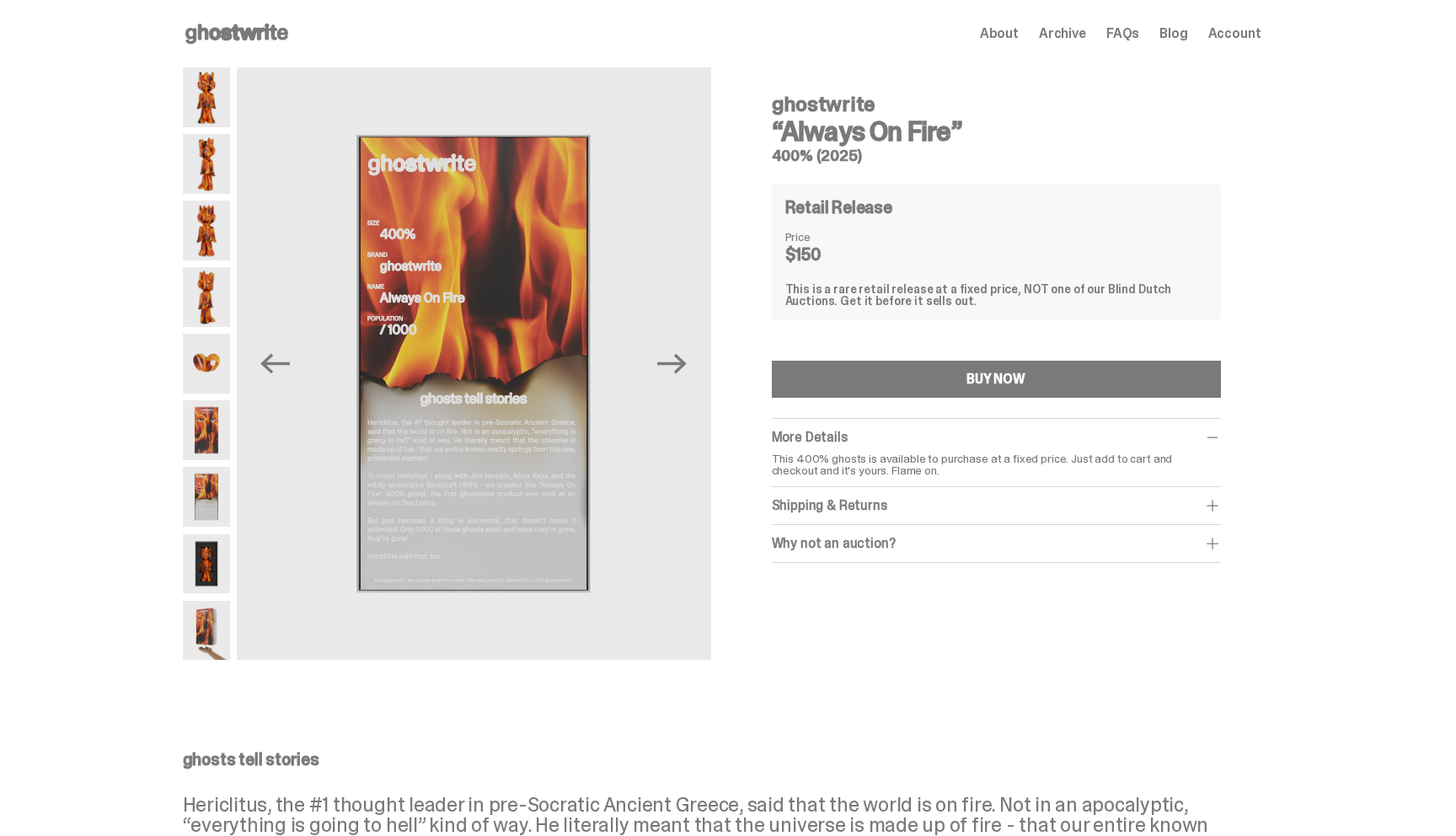
click at [1075, 20] on div "Open main menu Home About Archive FAQs Blog Account About Archive FAQs Blog" at bounding box center [722, 34] width 1079 height 27
click at [1076, 35] on span "Archive" at bounding box center [1063, 34] width 47 height 14
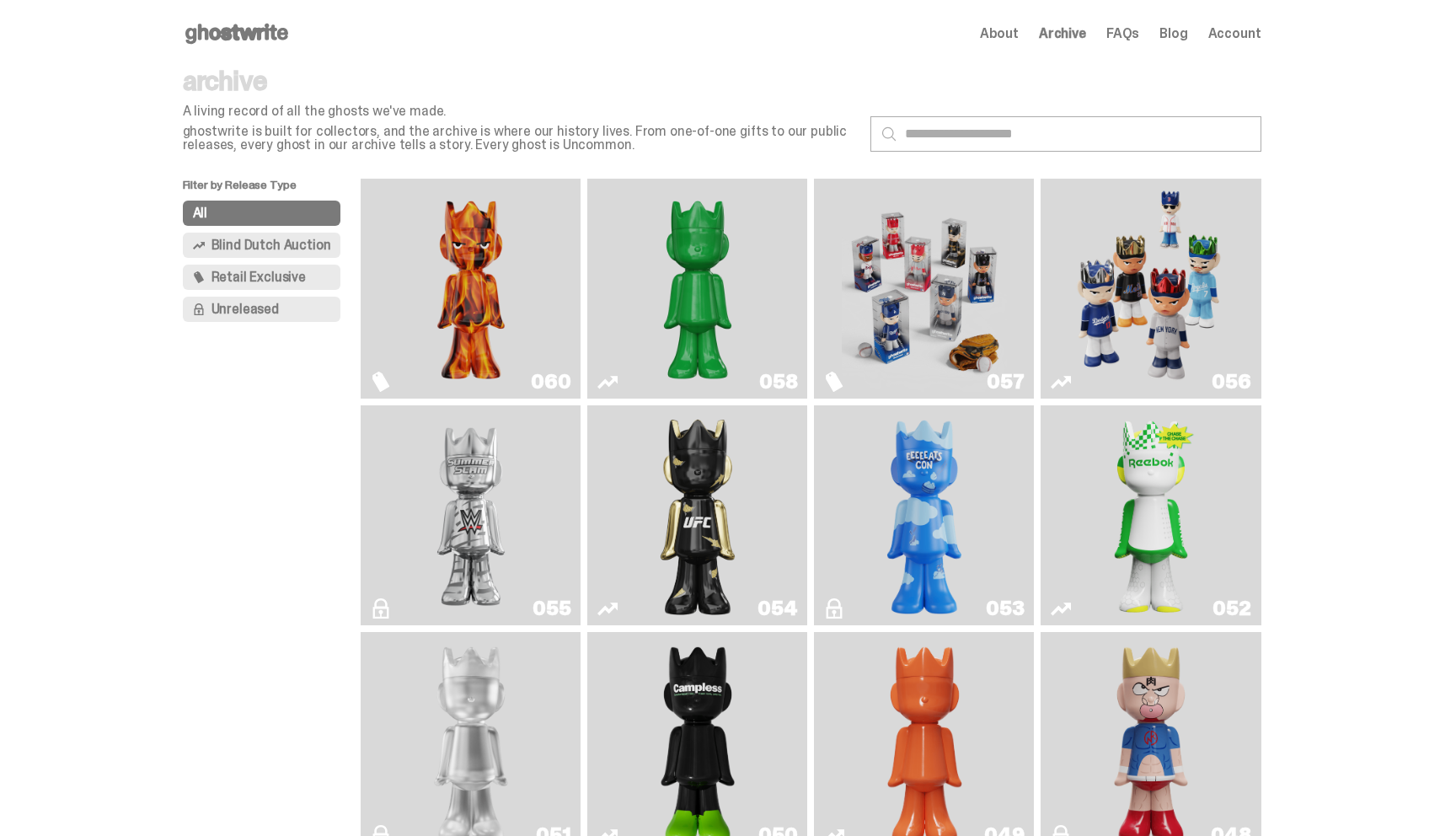
click at [671, 327] on img "Schrödinger's ghost: Sunday Green" at bounding box center [697, 288] width 165 height 206
